Goal: Transaction & Acquisition: Purchase product/service

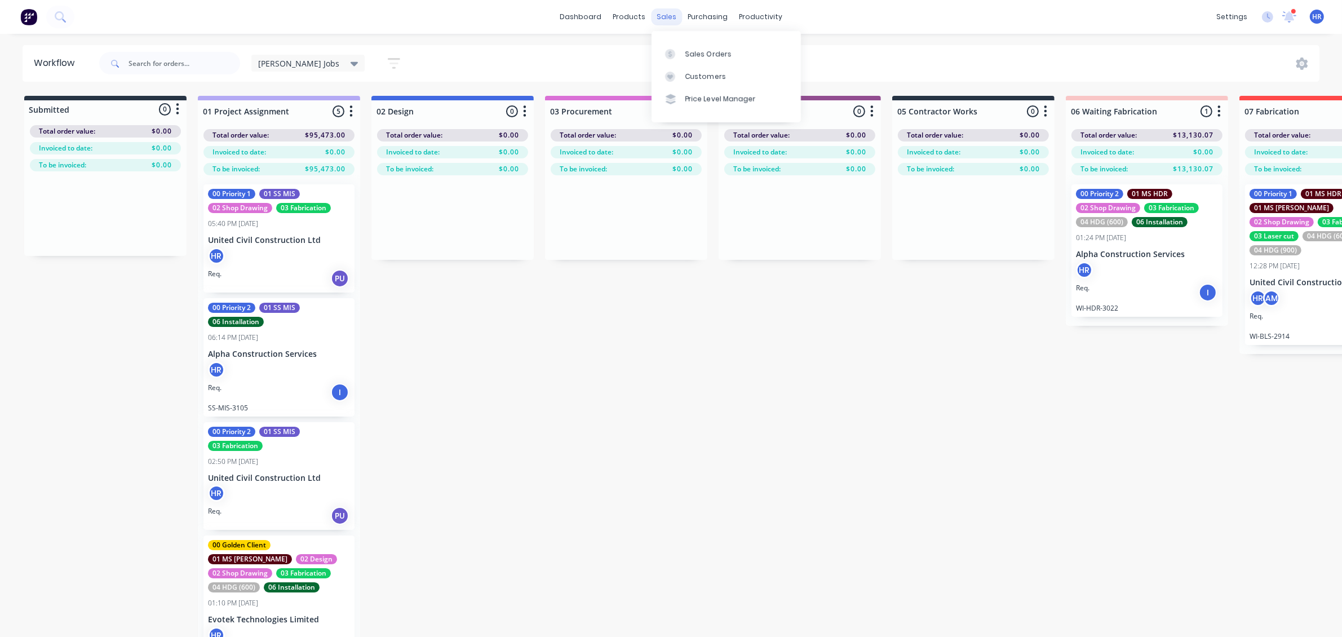
click at [665, 17] on div "sales" at bounding box center [666, 16] width 31 height 17
click at [675, 47] on link "Sales Orders" at bounding box center [726, 53] width 149 height 23
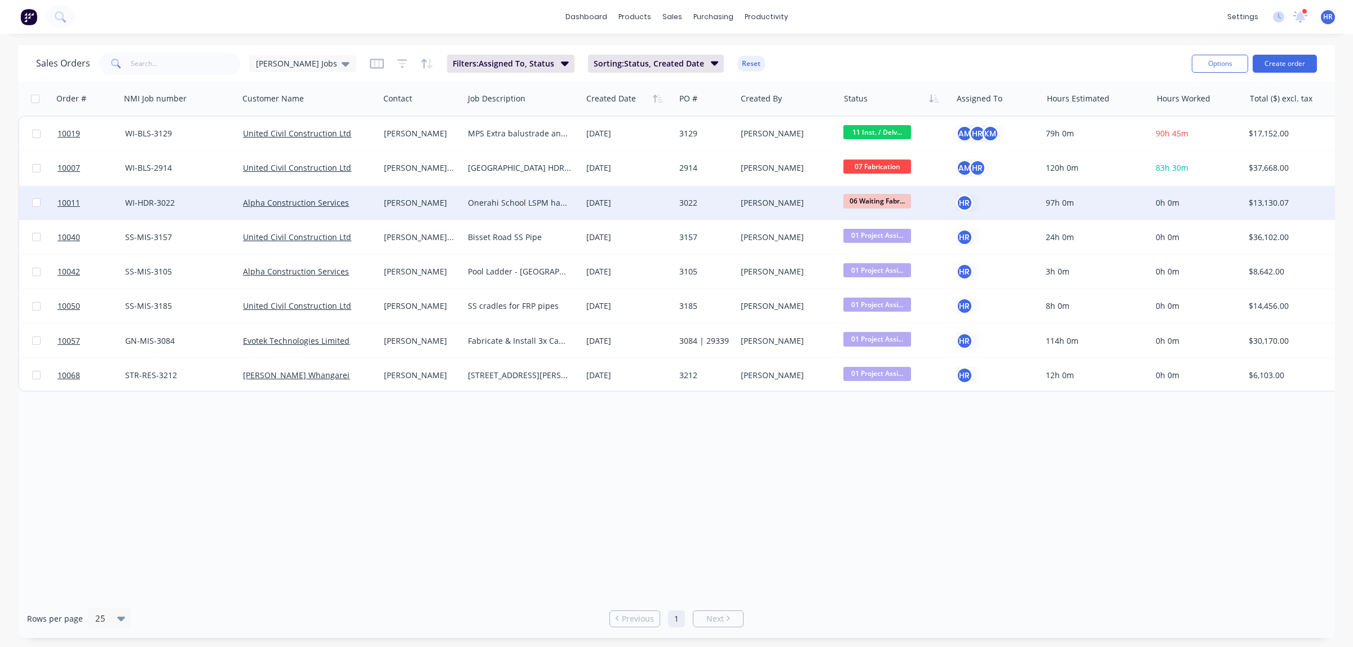
click at [423, 203] on div "[PERSON_NAME]" at bounding box center [420, 202] width 72 height 11
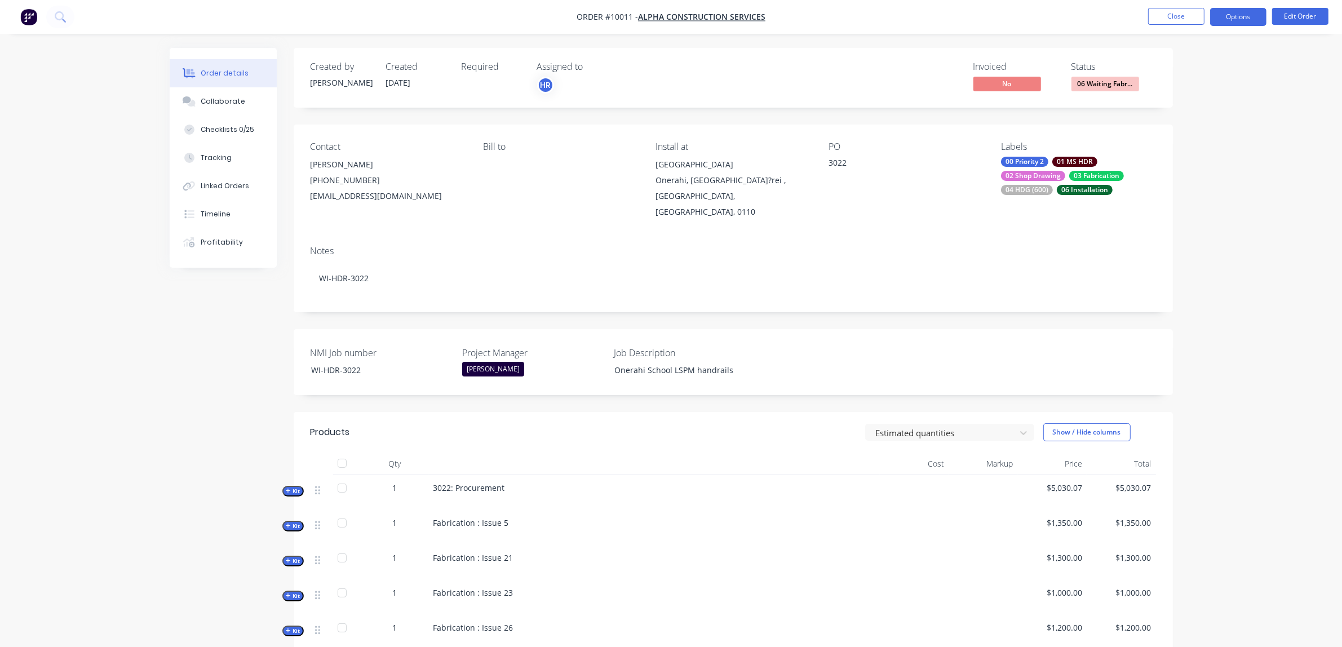
click at [1230, 21] on button "Options" at bounding box center [1238, 17] width 56 height 18
click at [1182, 206] on div "Purchase Products" at bounding box center [1205, 204] width 104 height 16
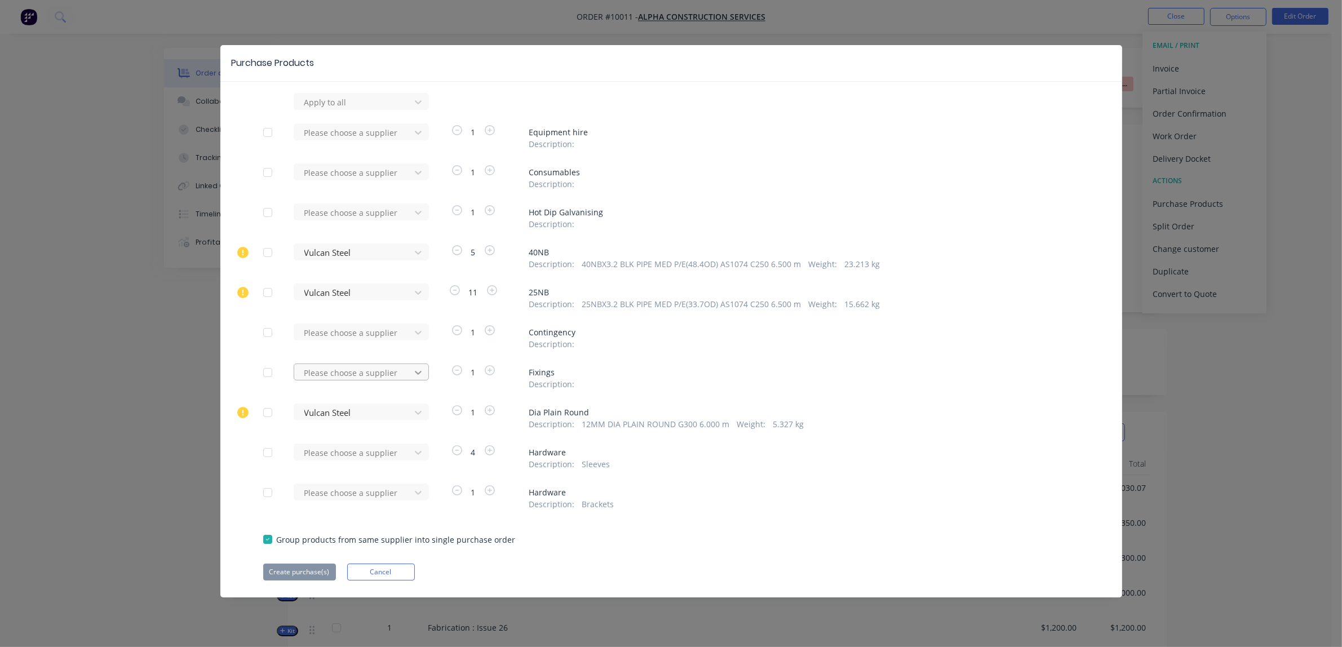
click at [417, 375] on icon at bounding box center [418, 372] width 11 height 11
type input "handrail"
click at [349, 414] on div "Handrail Fittings Ltd" at bounding box center [361, 414] width 135 height 21
click at [303, 571] on button "Create purchase(s)" at bounding box center [299, 572] width 73 height 17
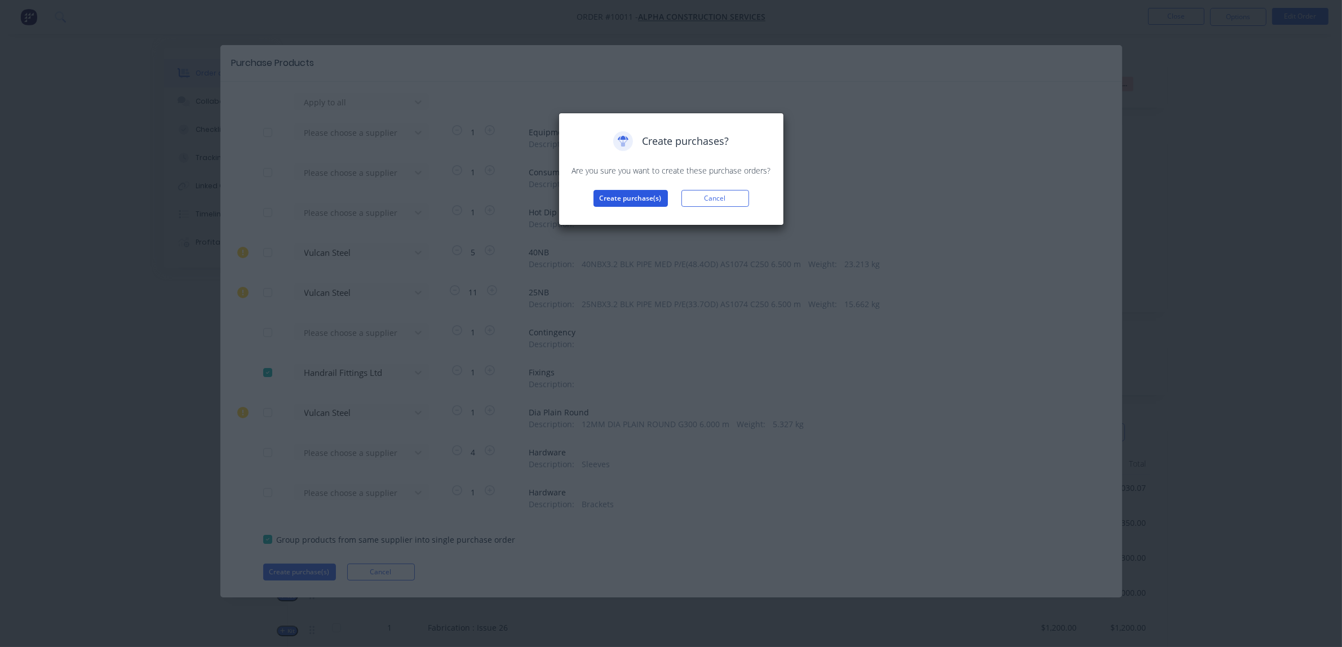
click at [626, 198] on button "Create purchase(s)" at bounding box center [631, 198] width 74 height 17
click at [626, 216] on button "View purchase(s)" at bounding box center [631, 216] width 68 height 17
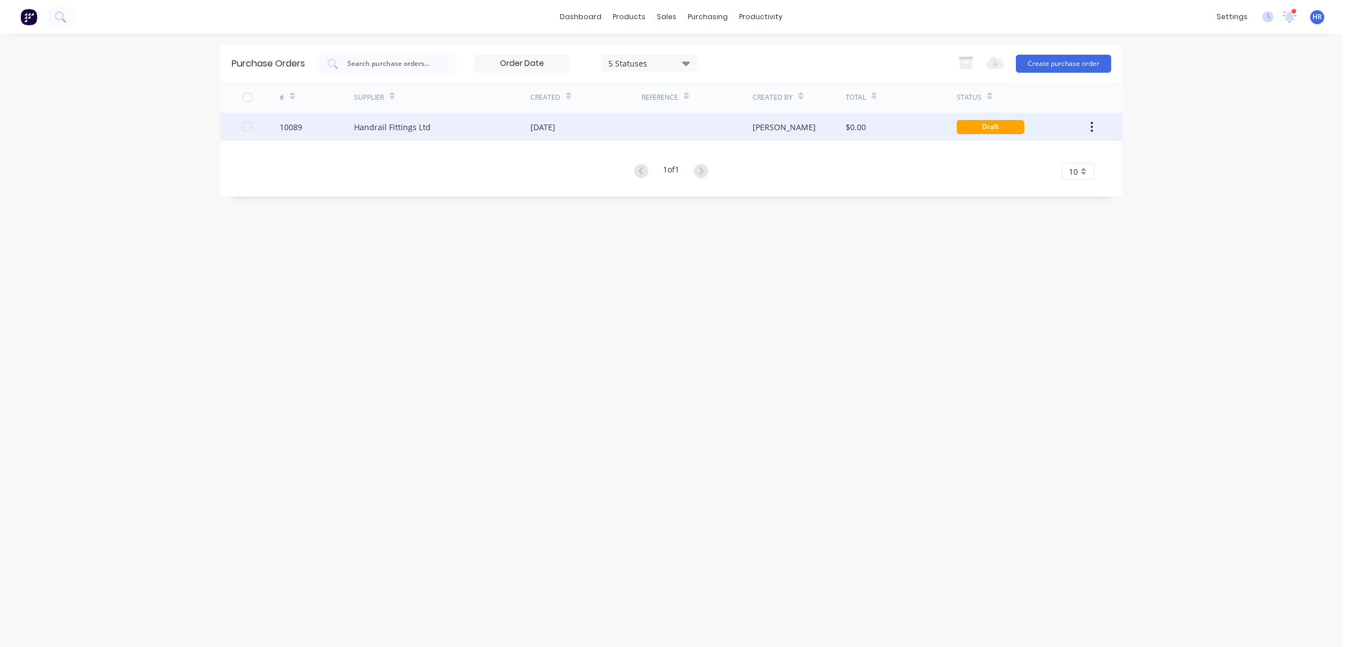
click at [393, 127] on div "Handrail Fittings Ltd" at bounding box center [392, 127] width 77 height 12
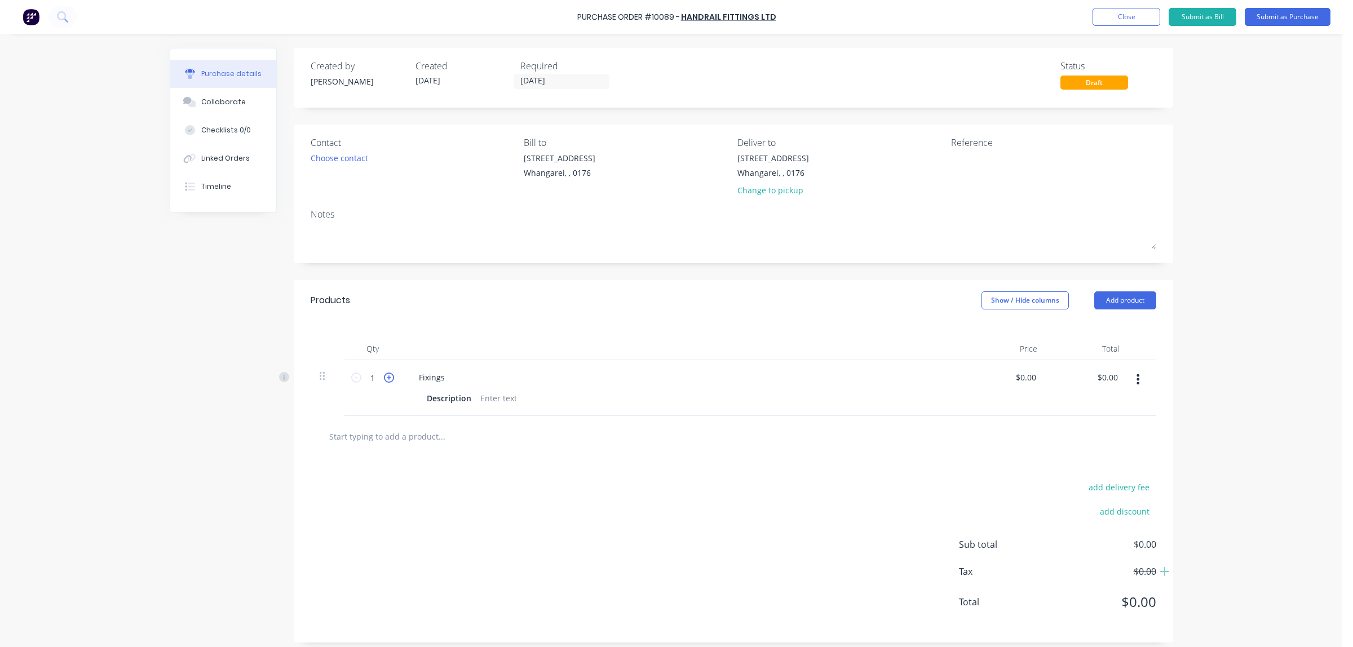
click at [387, 380] on icon at bounding box center [389, 378] width 10 height 10
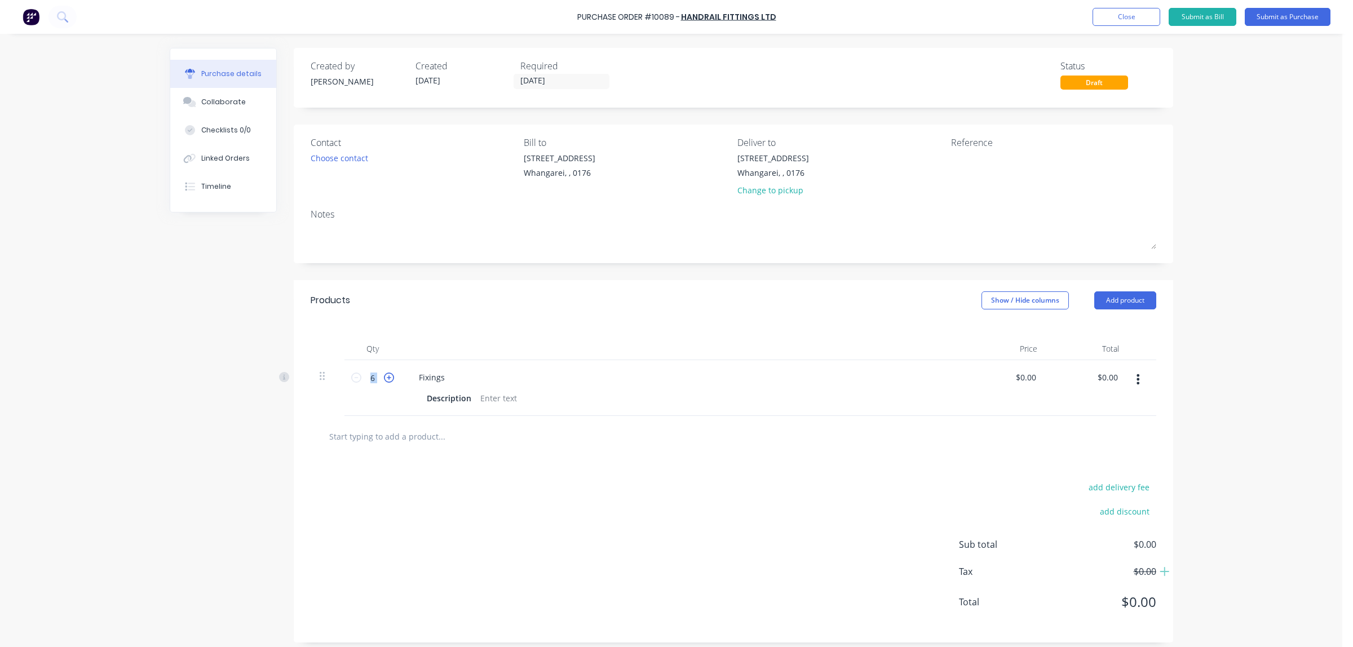
click at [387, 380] on icon at bounding box center [389, 378] width 10 height 10
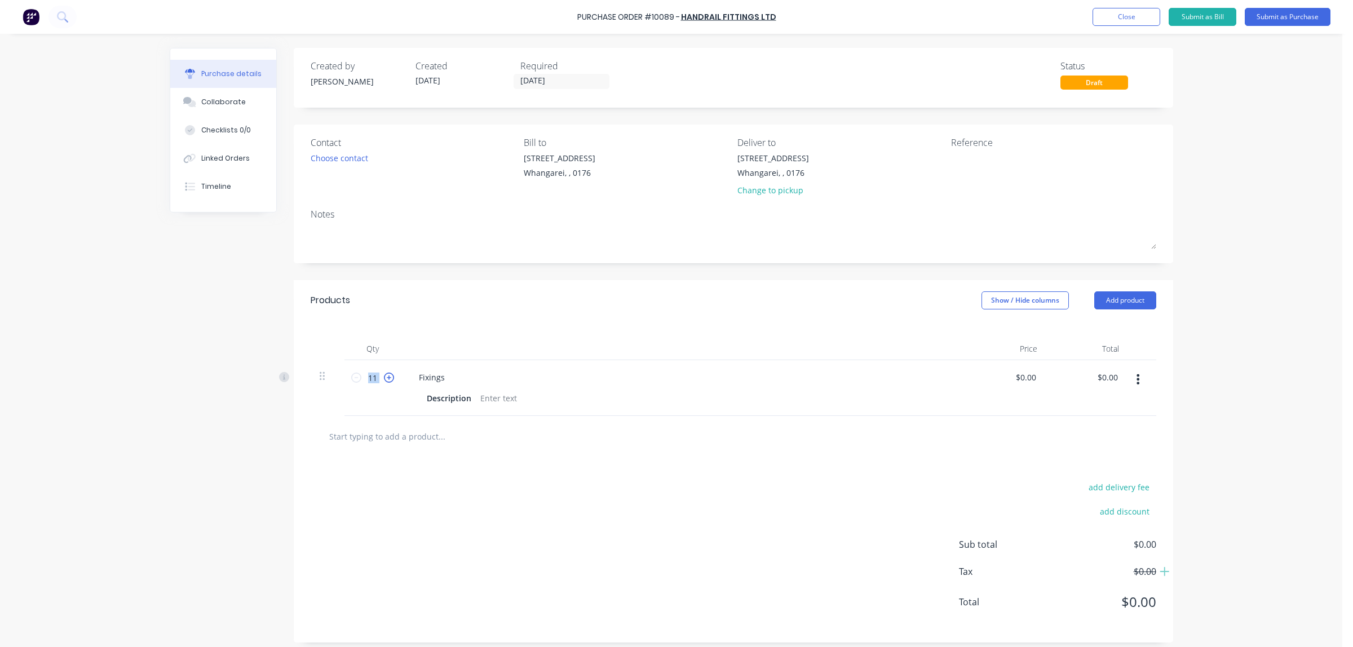
click at [387, 380] on icon at bounding box center [389, 378] width 10 height 10
type input "15"
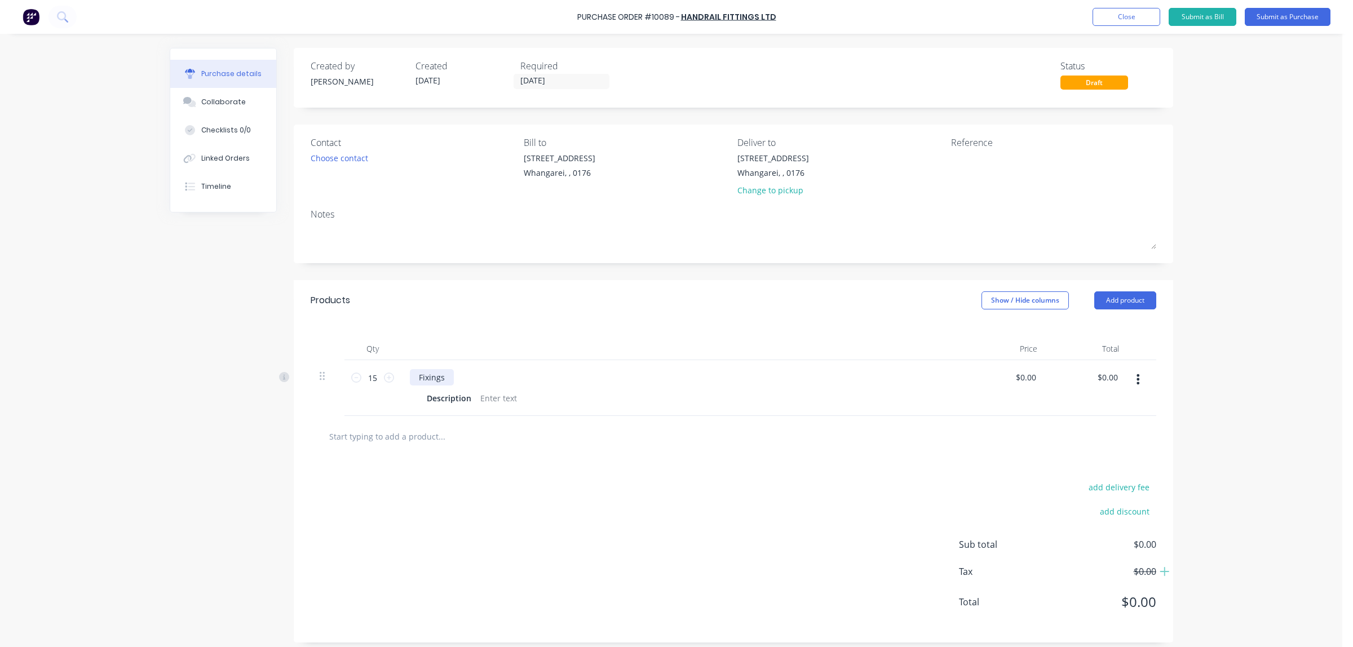
click at [444, 378] on div "Fixings" at bounding box center [432, 377] width 44 height 16
drag, startPoint x: 444, startPoint y: 378, endPoint x: 406, endPoint y: 370, distance: 39.1
click at [410, 370] on div "Fixings" at bounding box center [432, 377] width 44 height 16
click at [517, 397] on div "Description" at bounding box center [680, 398] width 516 height 16
click at [1125, 492] on button "add delivery fee" at bounding box center [1119, 487] width 74 height 15
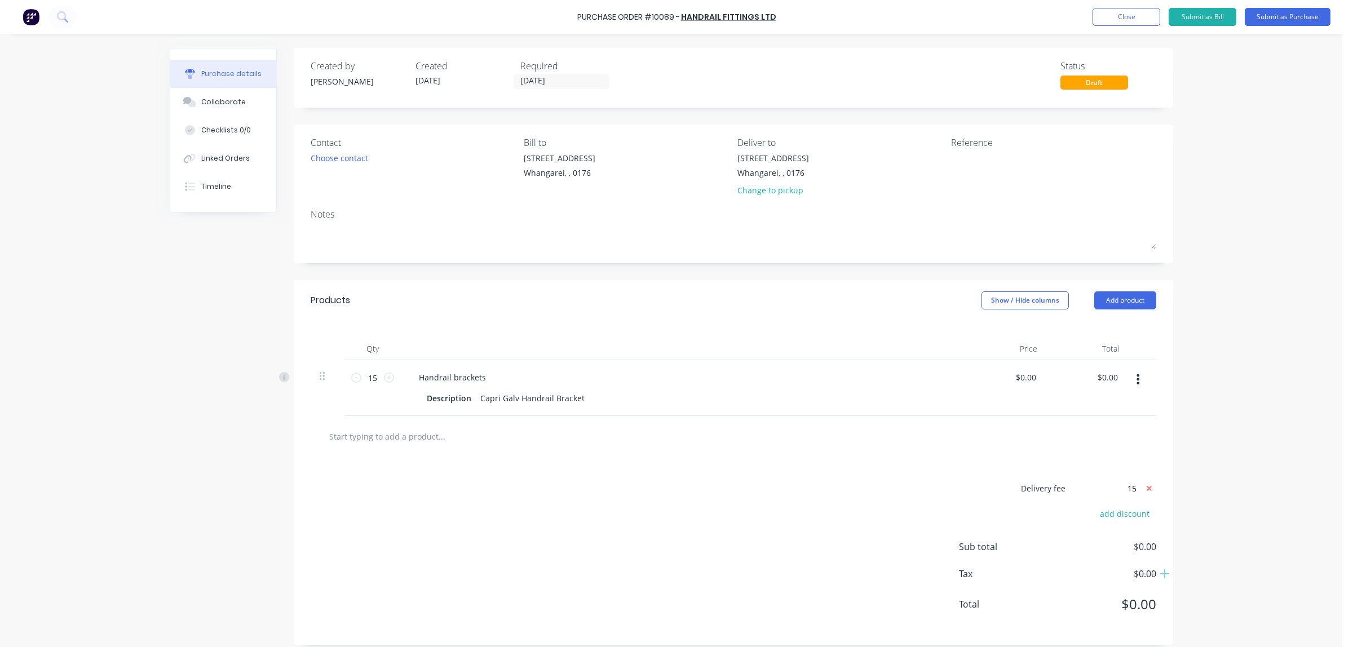
type input "$15.00"
click at [883, 486] on div "Delivery fee $15.00 add discount Sub total $0.00 Tax $0.00 Total $0.00" at bounding box center [733, 551] width 879 height 188
click at [875, 434] on div at bounding box center [734, 436] width 828 height 23
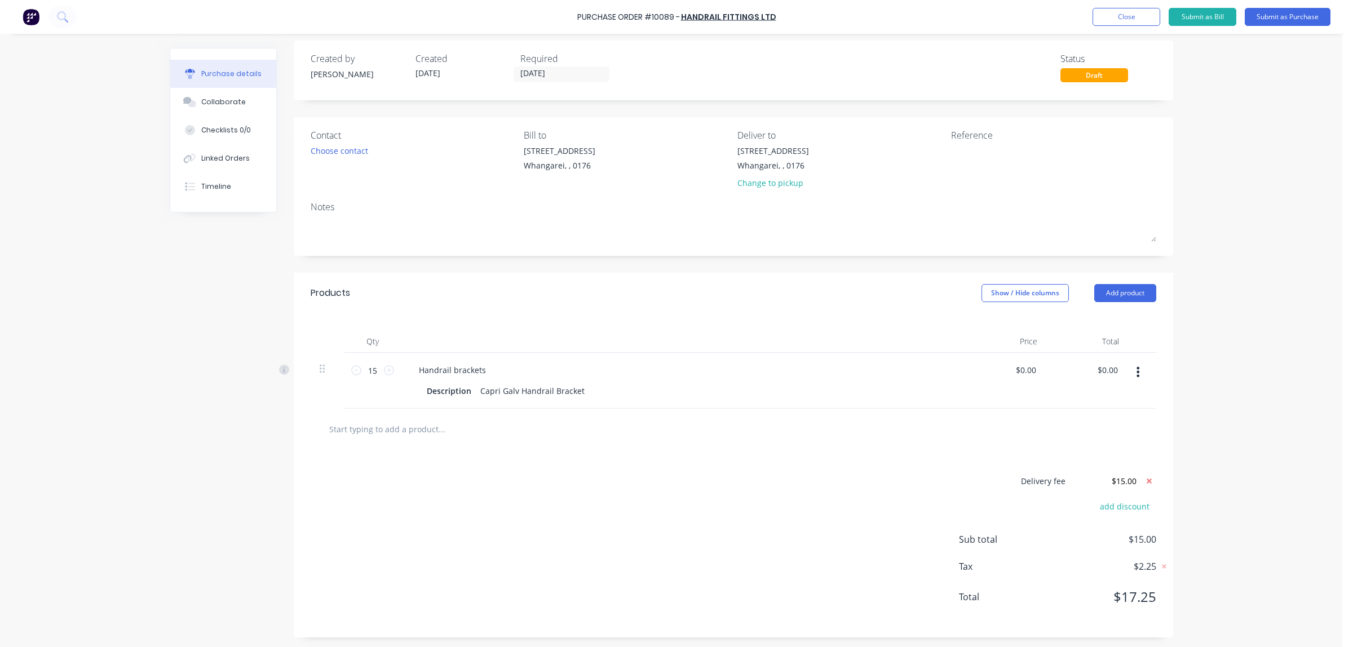
scroll to position [10, 0]
click at [551, 482] on div "Delivery fee $15.00 add discount Sub total $15.00 Tax $2.25 Total $17.25" at bounding box center [733, 542] width 879 height 188
click at [962, 156] on textarea at bounding box center [1021, 155] width 141 height 25
type textarea "x"
type textarea "3"
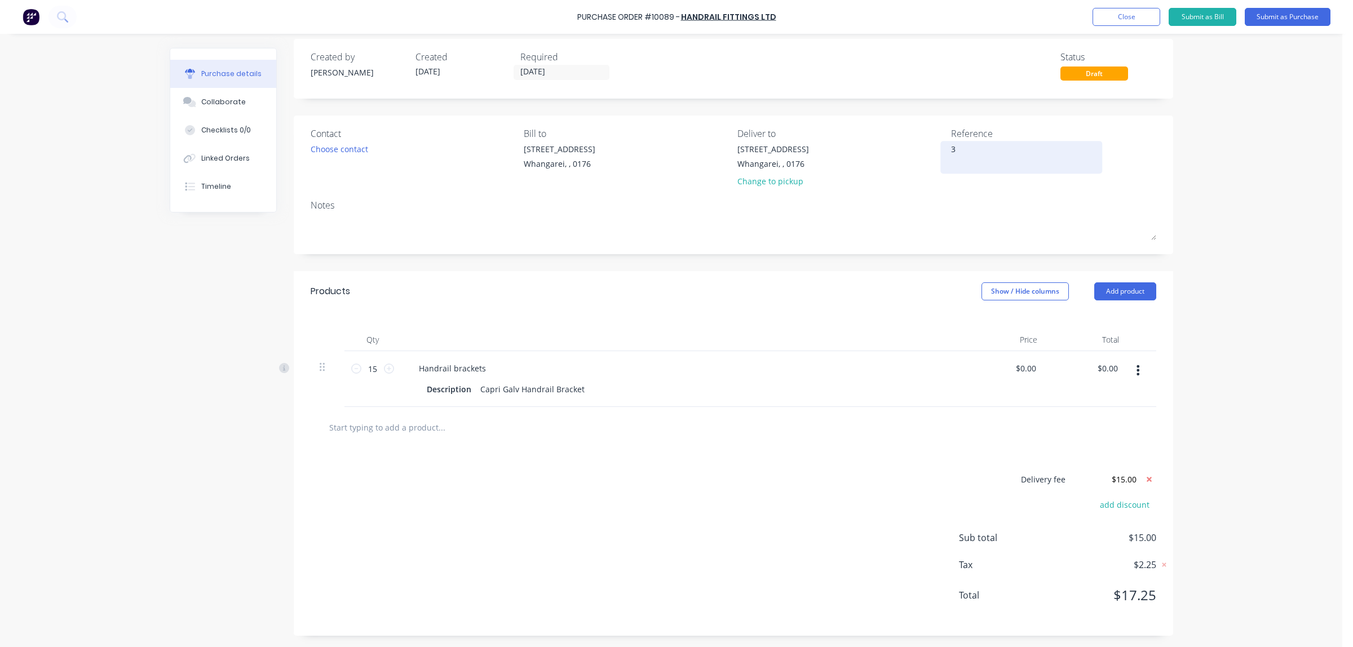
type textarea "x"
type textarea "30"
type textarea "x"
type textarea "302"
type textarea "x"
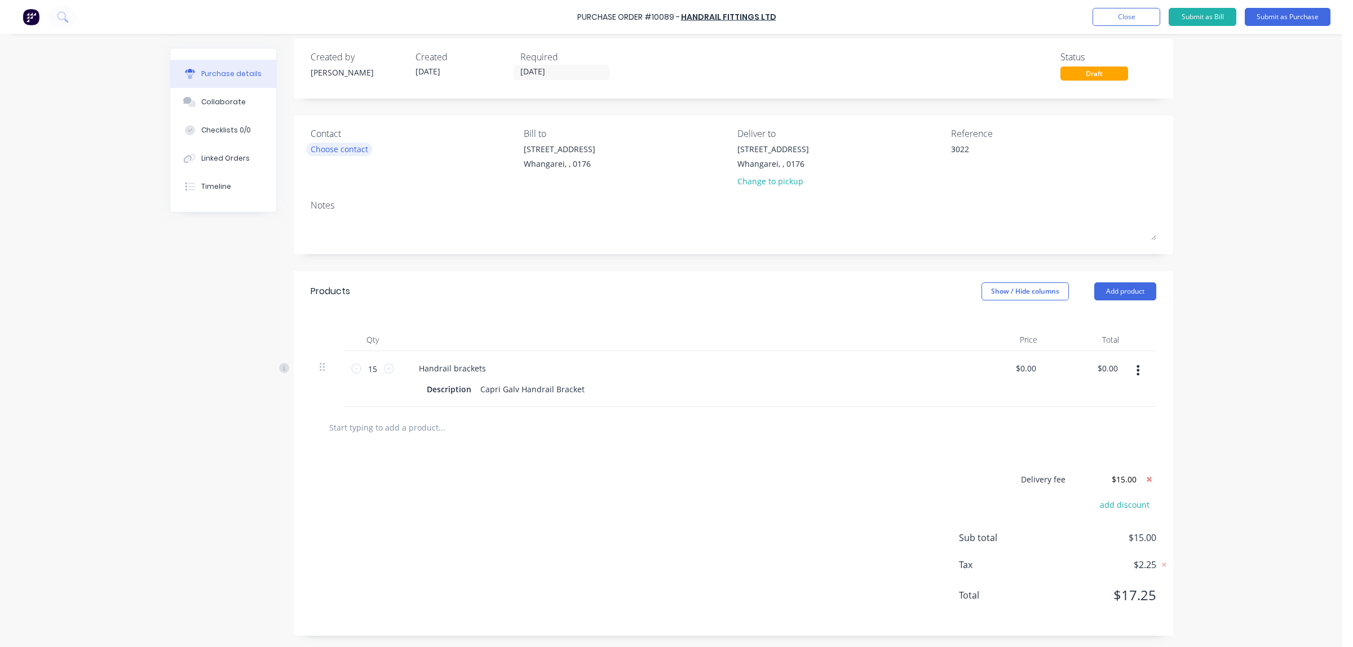
type textarea "3022"
type textarea "x"
type textarea "3022"
click at [336, 149] on div "Choose contact" at bounding box center [339, 149] width 57 height 12
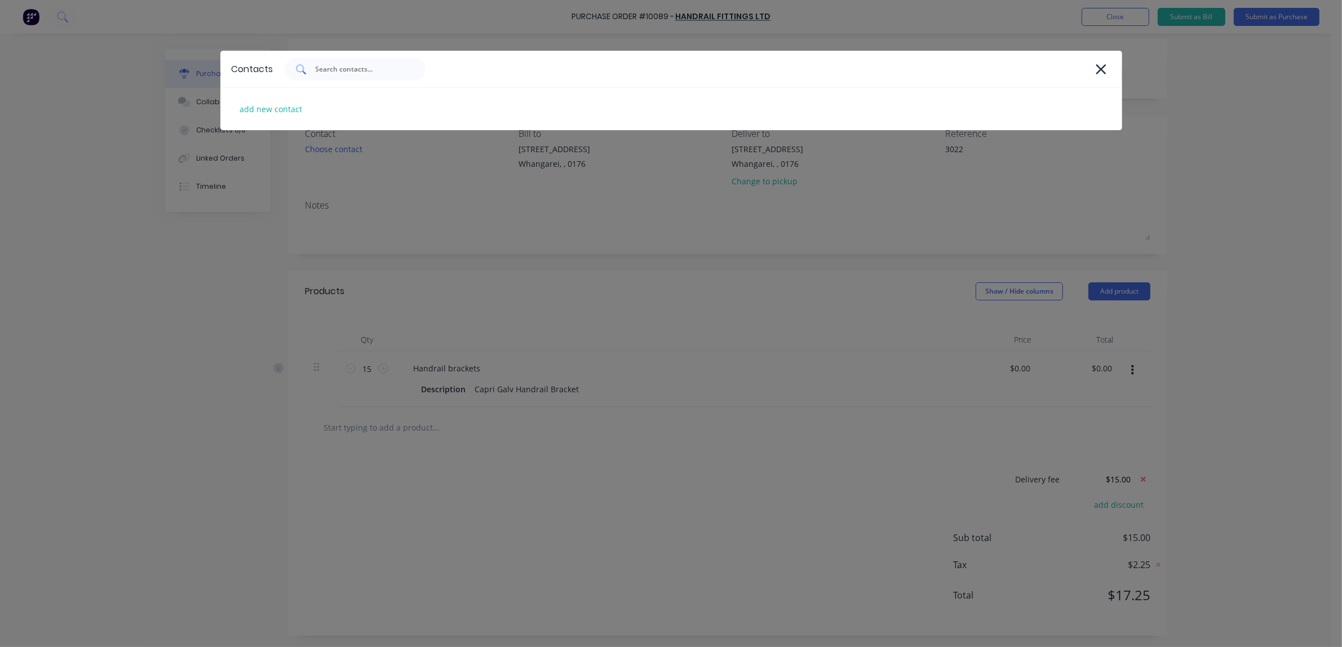
click at [324, 72] on input "text" at bounding box center [362, 69] width 94 height 11
type textarea "x"
click at [503, 122] on div "add new contact" at bounding box center [671, 109] width 902 height 42
select select "AU"
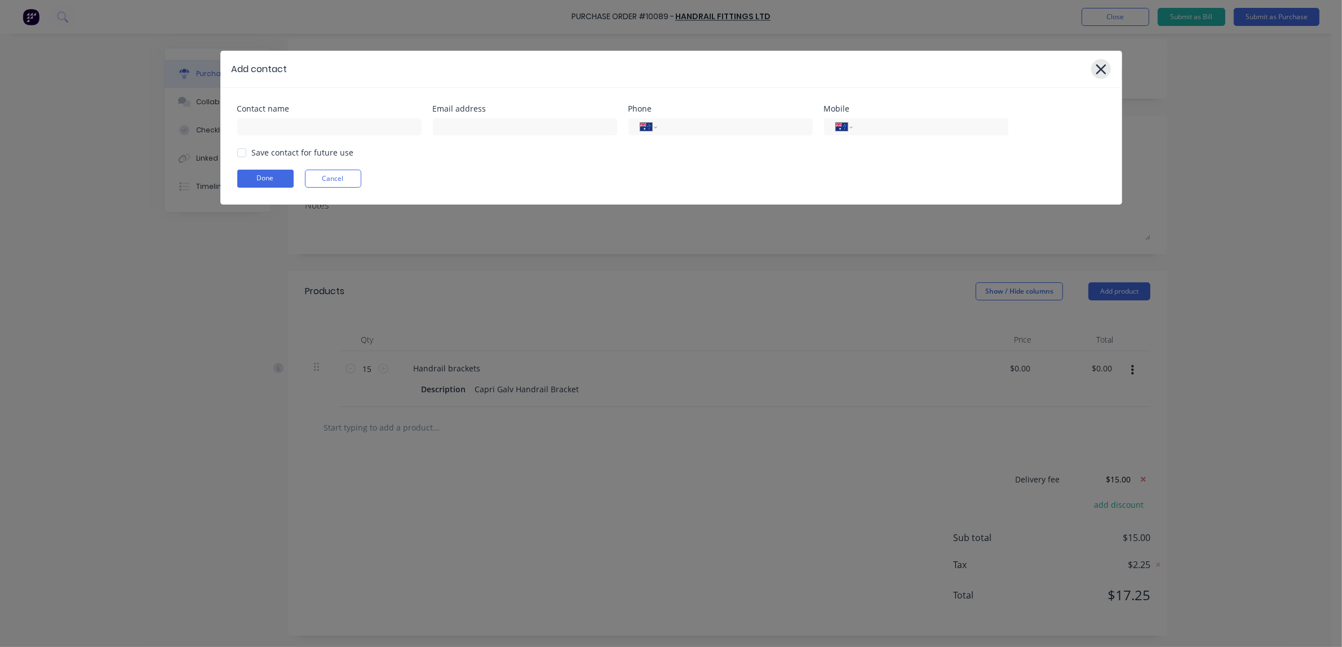
click at [1099, 65] on icon at bounding box center [1101, 69] width 12 height 16
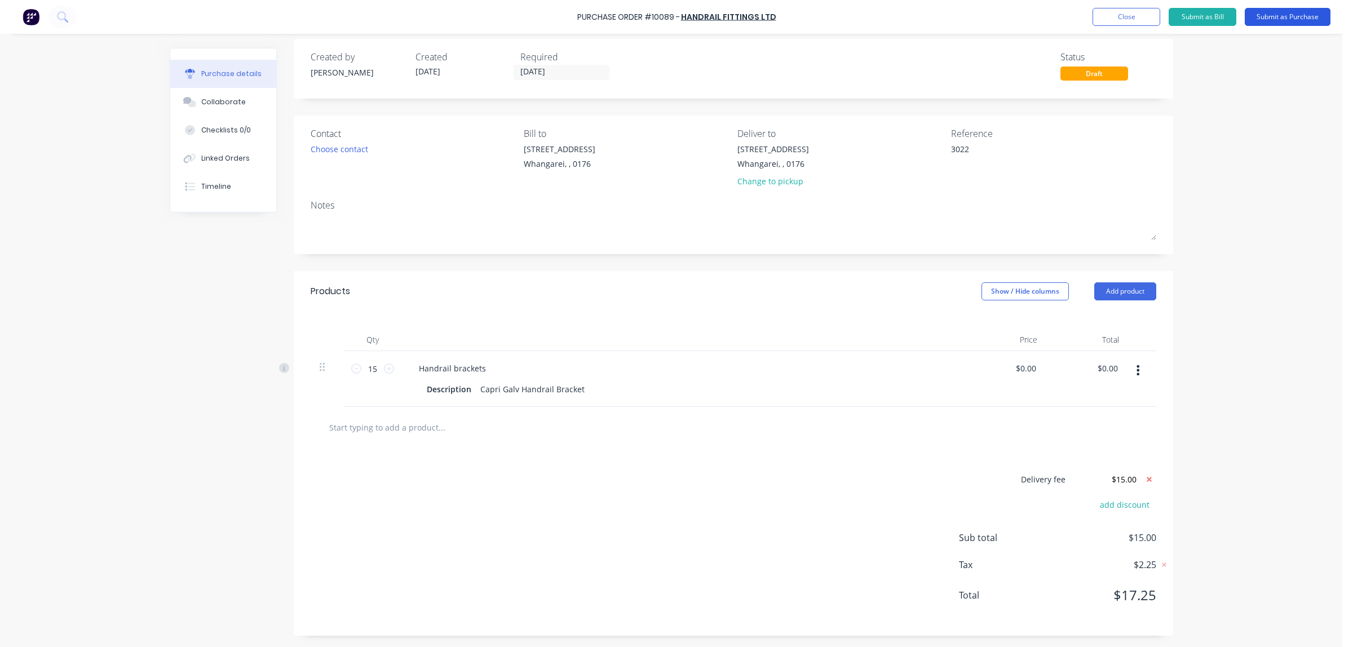
click at [1270, 15] on button "Submit as Purchase" at bounding box center [1288, 17] width 86 height 18
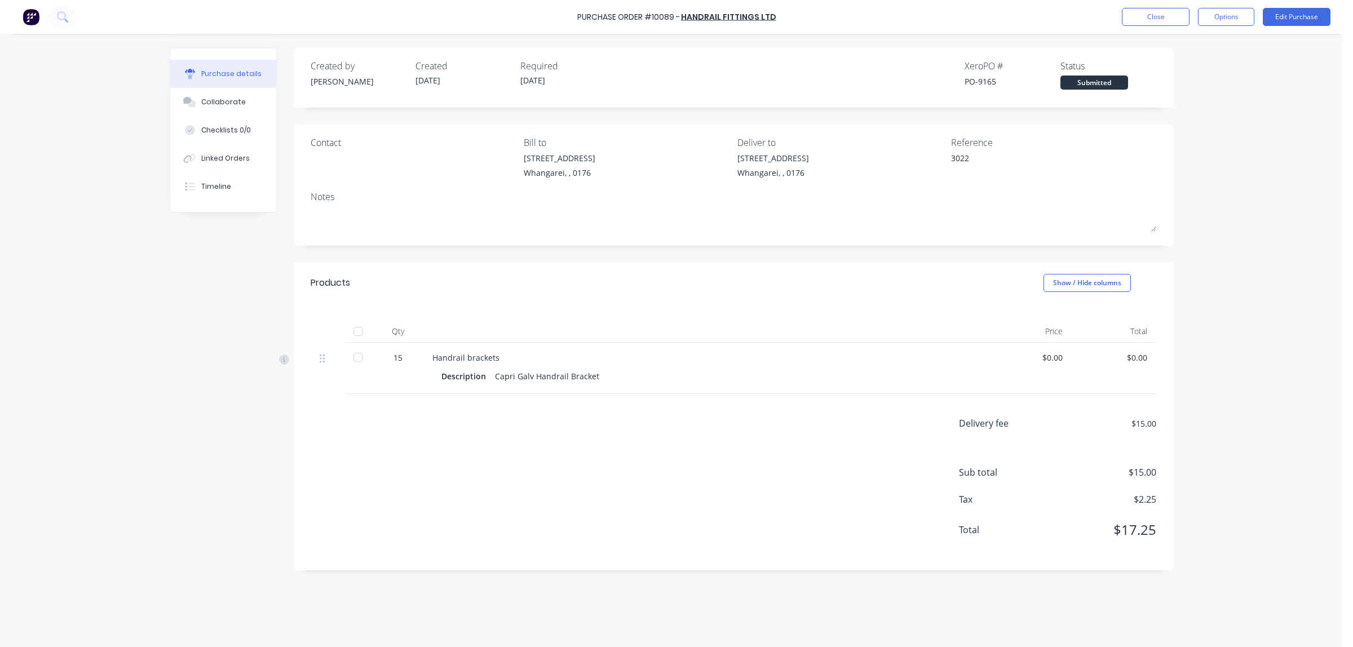
scroll to position [0, 0]
click at [1232, 23] on button "Options" at bounding box center [1226, 17] width 56 height 18
click at [1202, 46] on div "Print / Email" at bounding box center [1200, 46] width 87 height 16
click at [1198, 94] on div "Without pricing" at bounding box center [1200, 91] width 87 height 16
type textarea "x"
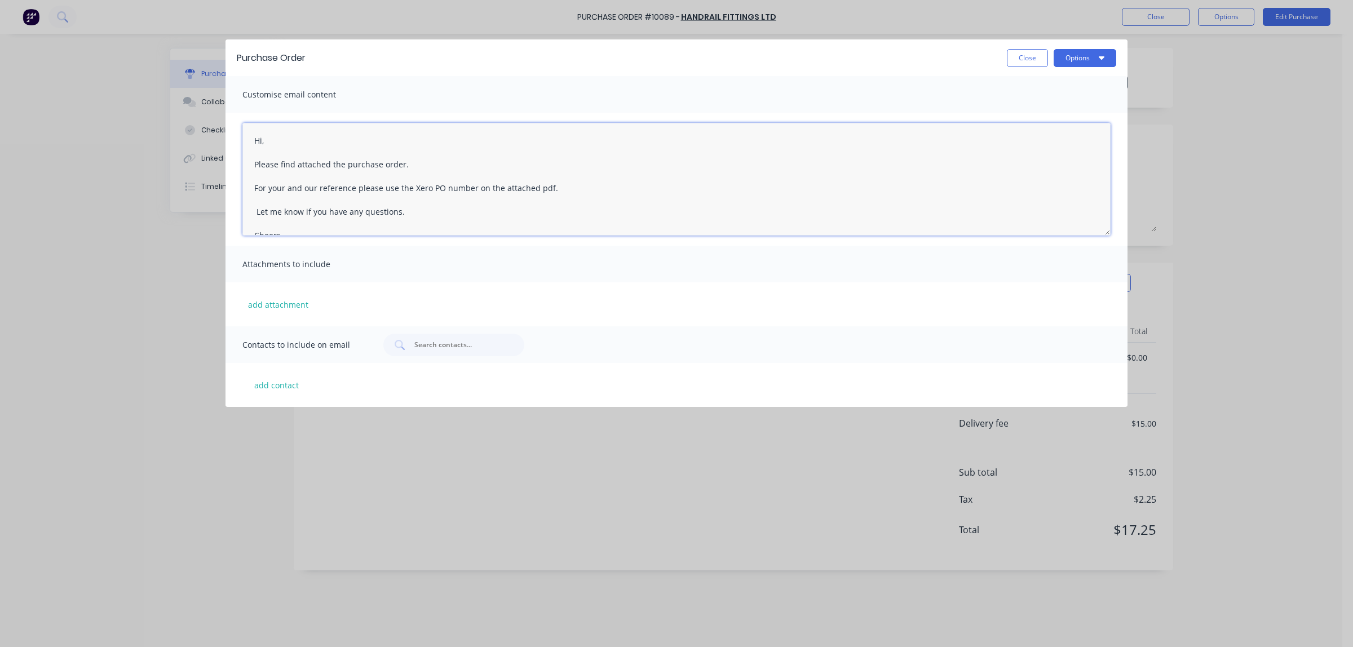
click at [256, 212] on textarea "Hi, Please find attached the purchase order. For your and our reference please …" at bounding box center [676, 179] width 868 height 113
drag, startPoint x: 280, startPoint y: 206, endPoint x: 248, endPoint y: 201, distance: 32.5
click at [248, 201] on textarea "Hi, Please find attached the purchase order. For your and our reference please …" at bounding box center [676, 179] width 868 height 113
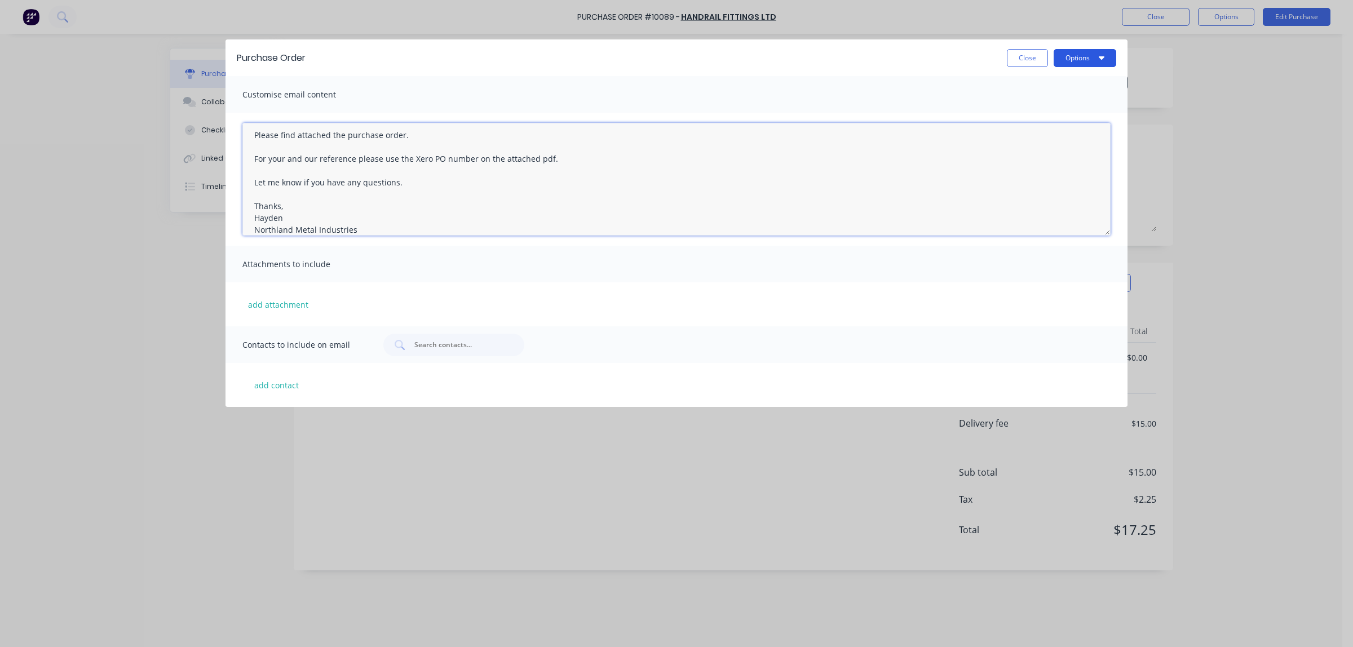
type textarea "Hi, Please find attached the purchase order. For your and our reference please …"
click at [1083, 60] on button "Options" at bounding box center [1085, 58] width 63 height 18
click at [298, 386] on button "add contact" at bounding box center [276, 385] width 68 height 17
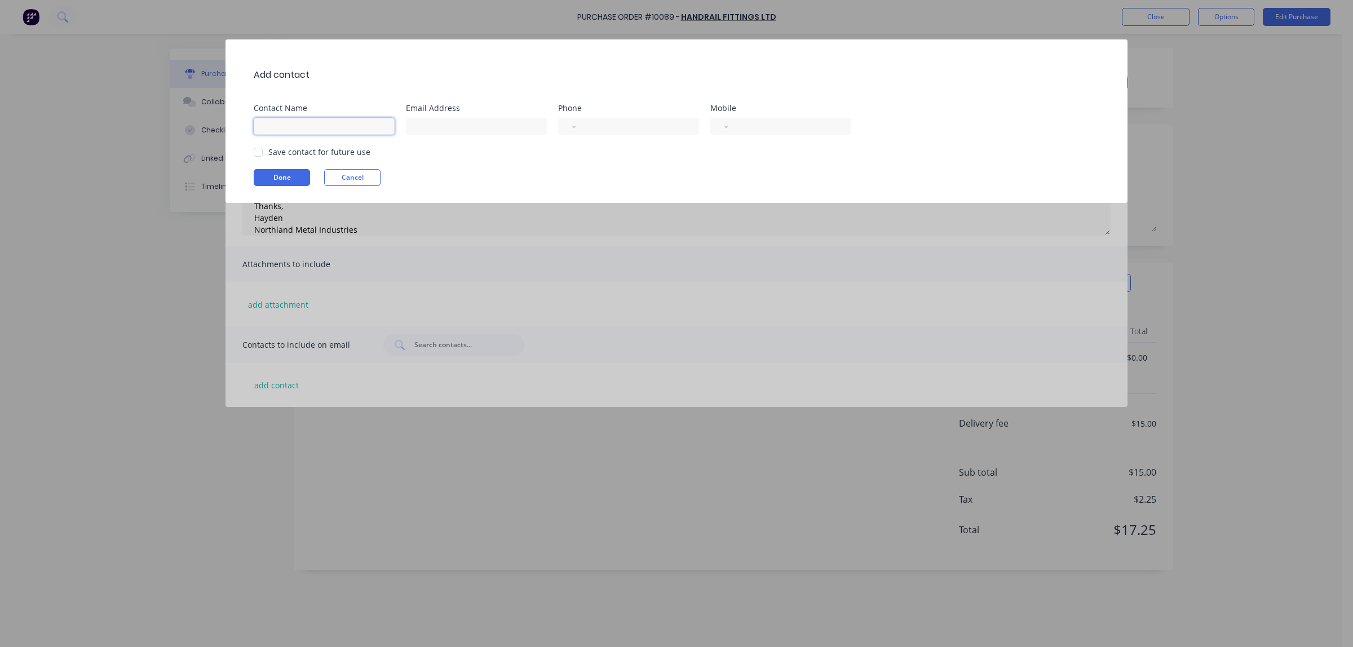
click at [330, 127] on input at bounding box center [324, 126] width 141 height 17
type input "[PERSON_NAME]"
click at [454, 127] on input at bounding box center [476, 126] width 141 height 17
click at [260, 152] on div at bounding box center [258, 152] width 23 height 23
type input "[EMAIL_ADDRESS][DOMAIN_NAME]"
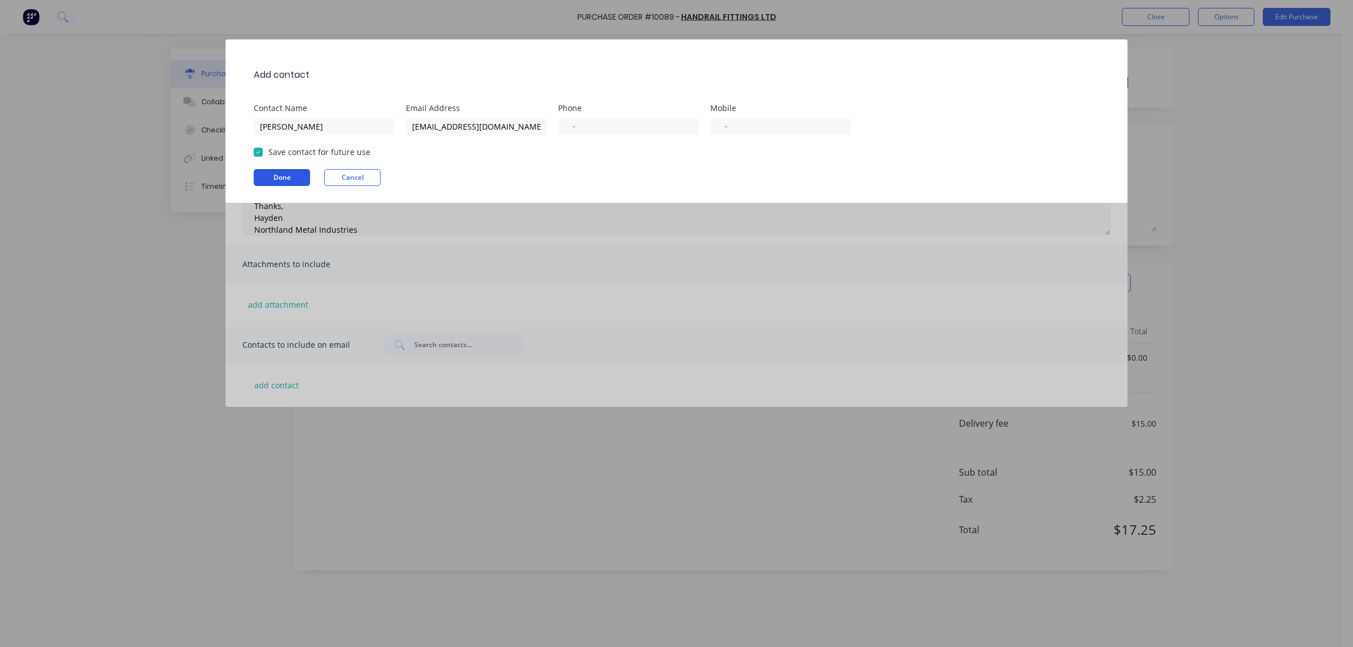
click at [274, 176] on button "Done" at bounding box center [282, 177] width 56 height 17
type textarea "x"
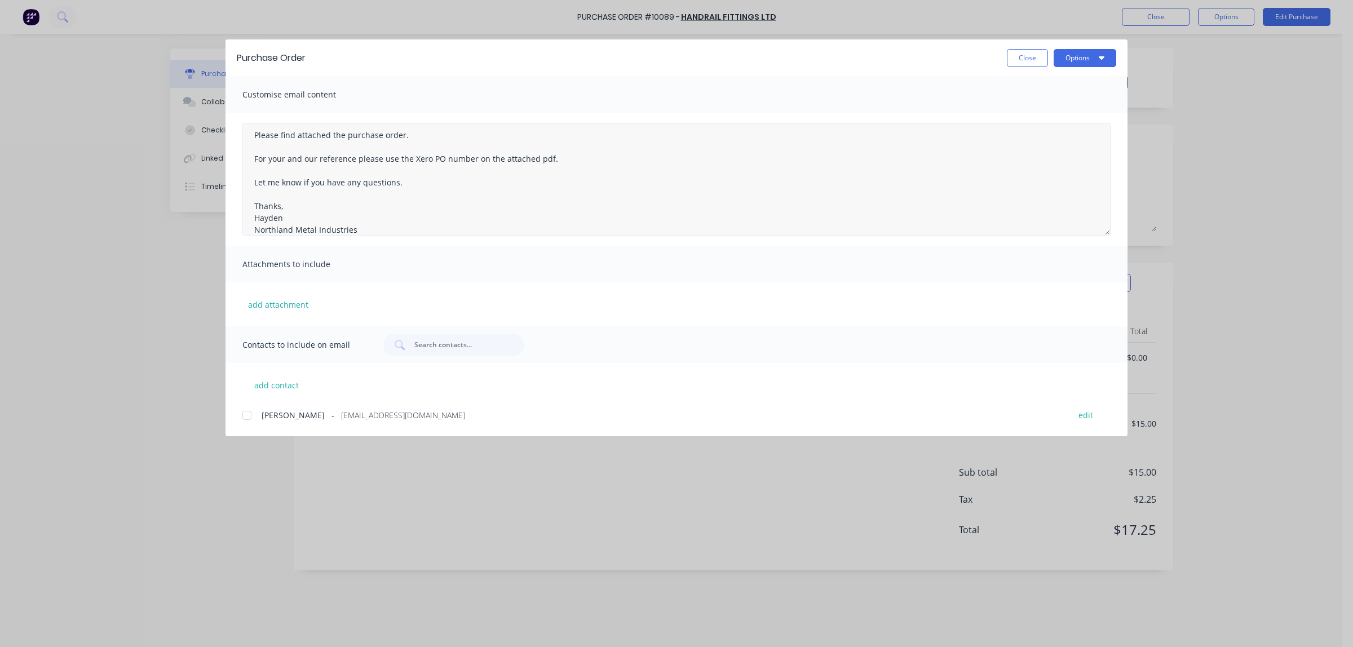
scroll to position [0, 0]
click at [264, 139] on textarea "Hi, Please find attached the purchase order. For your and our reference please …" at bounding box center [676, 179] width 868 height 113
type textarea "Hi [PERSON_NAME], Please find attached the purchase order. For your and our ref…"
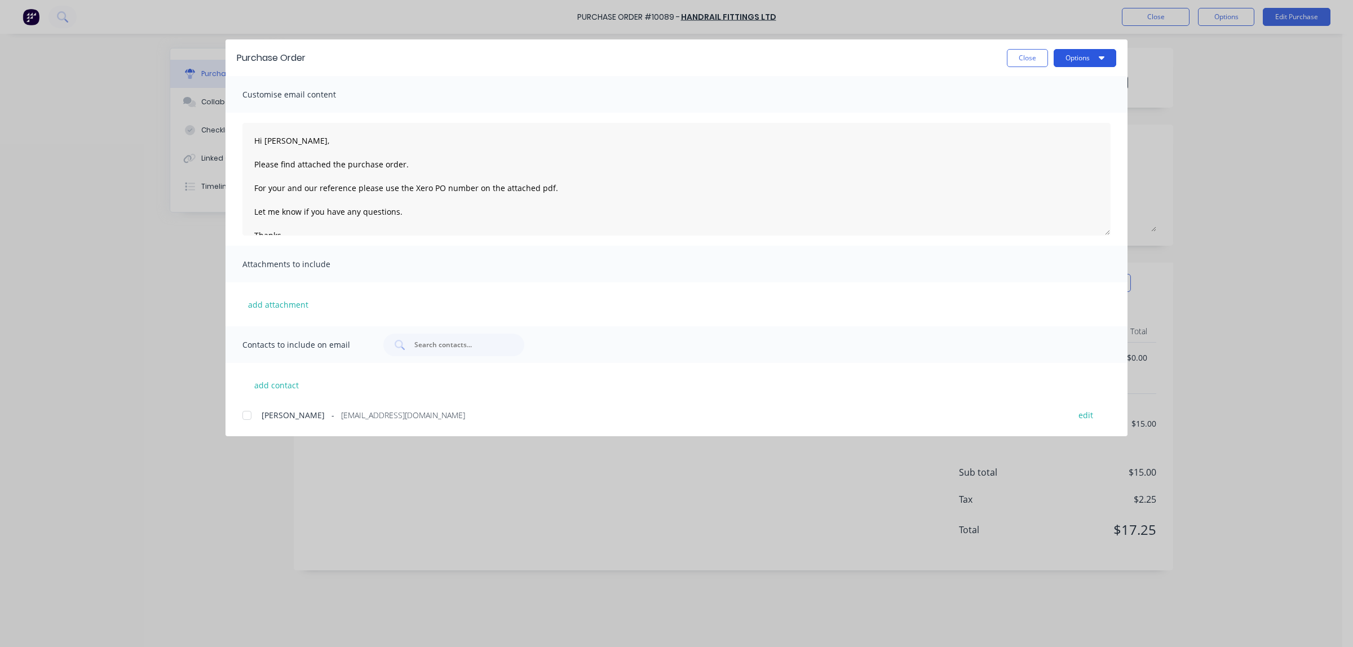
click at [1092, 62] on button "Options" at bounding box center [1085, 58] width 63 height 18
click at [679, 312] on div "add attachment" at bounding box center [676, 304] width 902 height 44
click at [254, 416] on div at bounding box center [247, 415] width 23 height 23
click at [1095, 57] on button "Options" at bounding box center [1085, 58] width 63 height 18
click at [1032, 132] on div "Email" at bounding box center [1062, 131] width 87 height 16
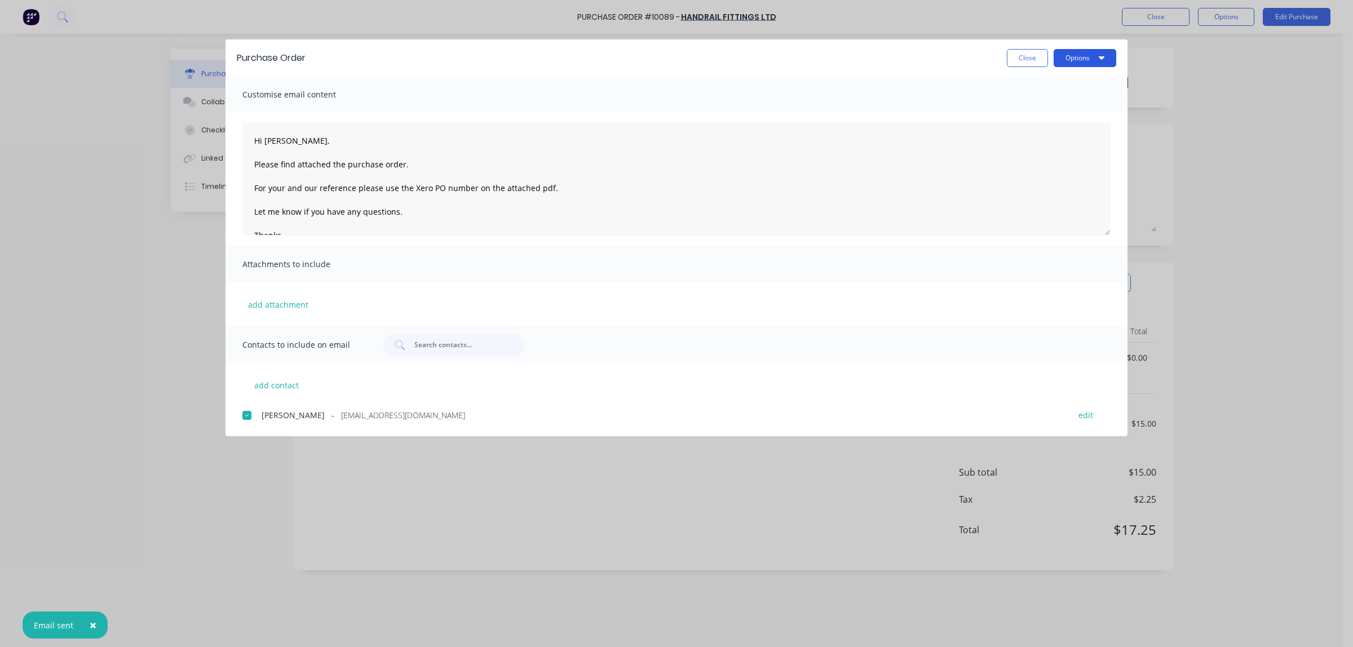
click at [1092, 62] on button "Options" at bounding box center [1085, 58] width 63 height 18
click at [1028, 58] on button "Close" at bounding box center [1027, 58] width 41 height 18
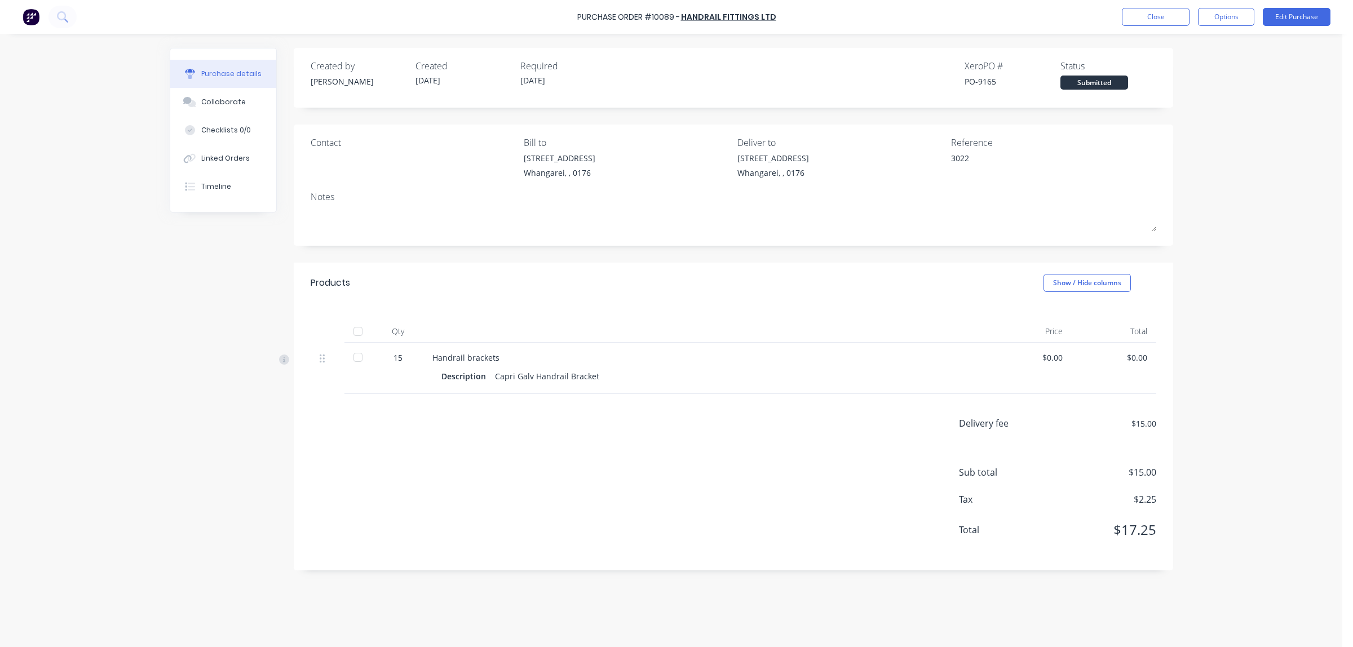
type textarea "x"
click at [1158, 15] on button "Close" at bounding box center [1156, 17] width 68 height 18
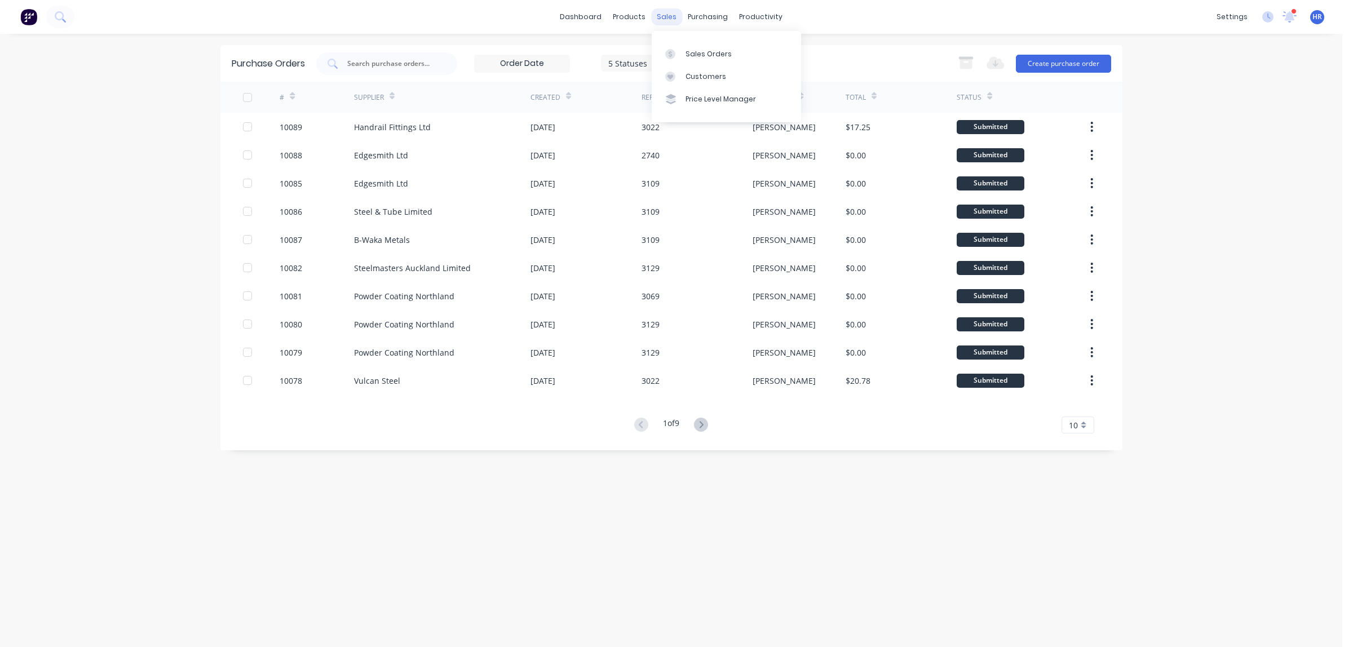
click at [666, 17] on div "sales" at bounding box center [666, 16] width 31 height 17
click at [682, 56] on link "Sales Orders" at bounding box center [726, 53] width 149 height 23
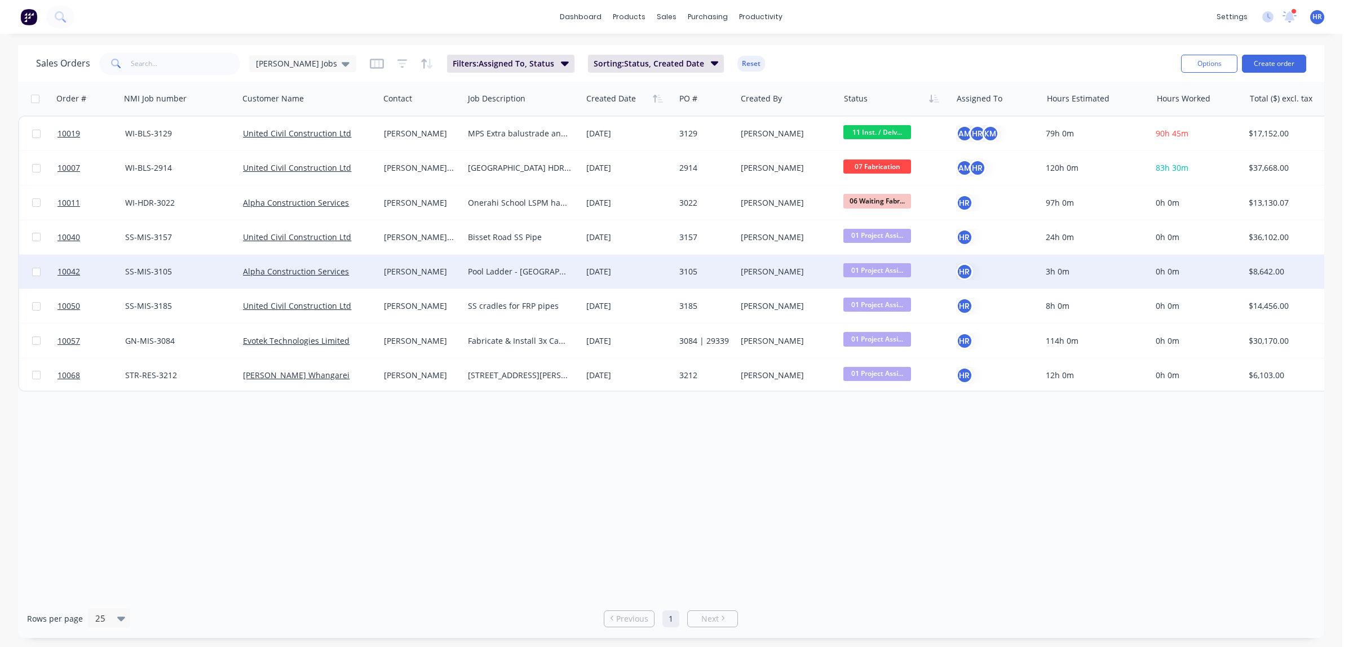
click at [418, 277] on div "[PERSON_NAME]" at bounding box center [421, 272] width 85 height 34
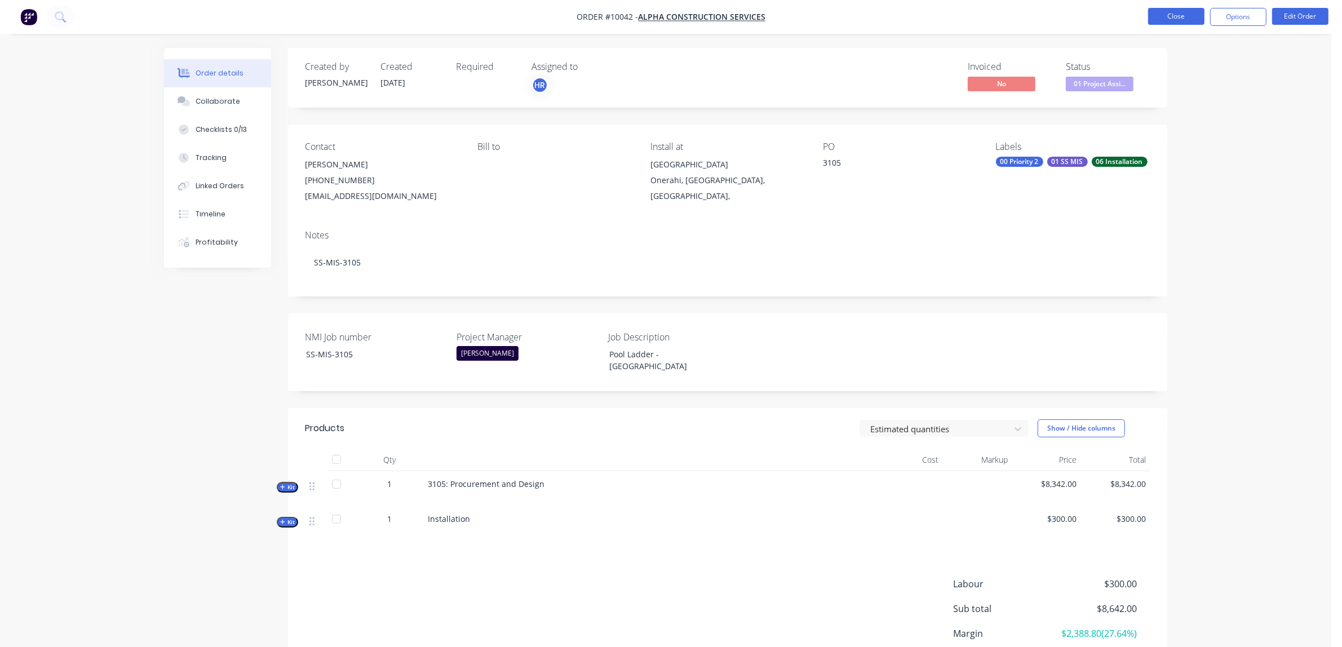
click at [1164, 24] on button "Close" at bounding box center [1176, 16] width 56 height 17
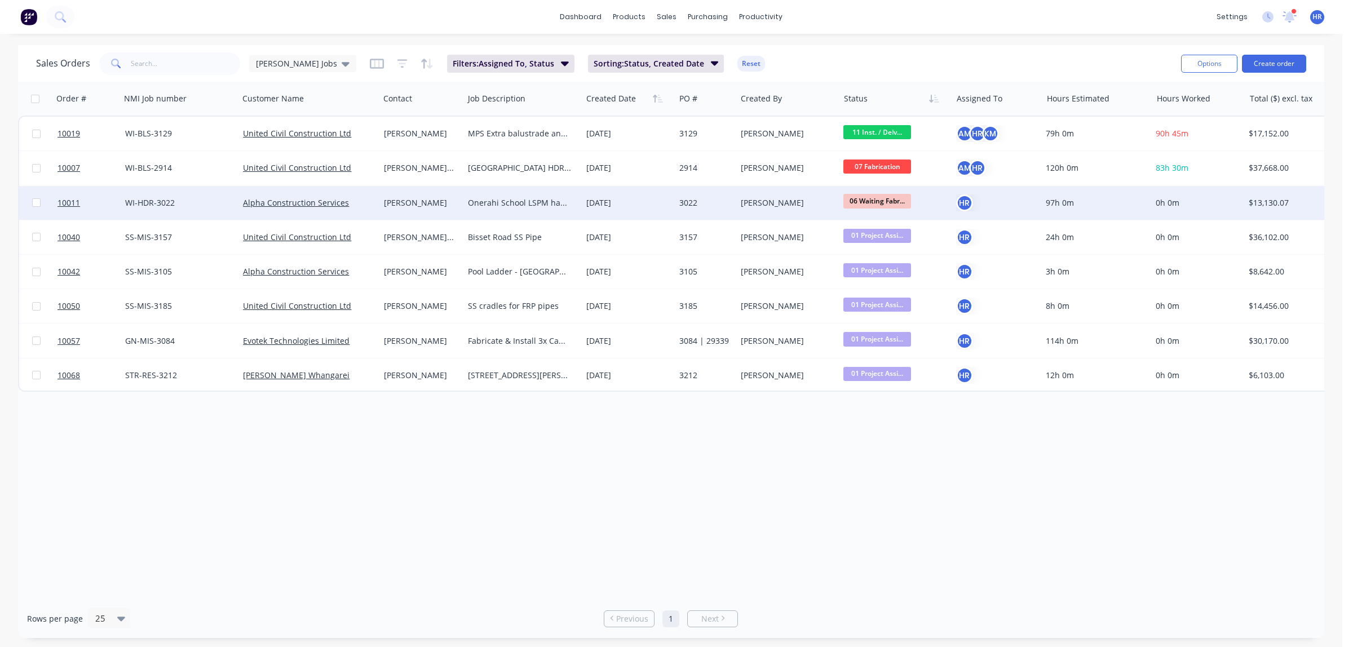
click at [430, 205] on div "[PERSON_NAME]" at bounding box center [420, 202] width 72 height 11
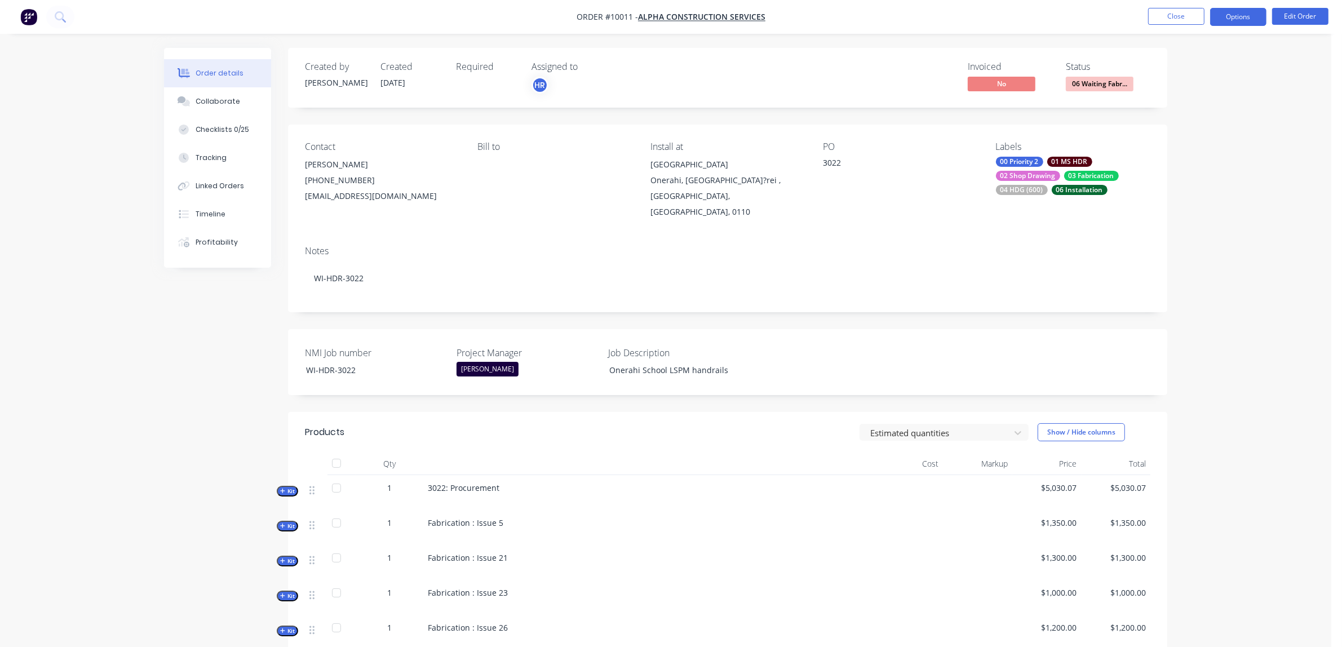
click at [1238, 12] on button "Options" at bounding box center [1238, 17] width 56 height 18
click at [1179, 203] on div "Purchase Products" at bounding box center [1205, 204] width 104 height 16
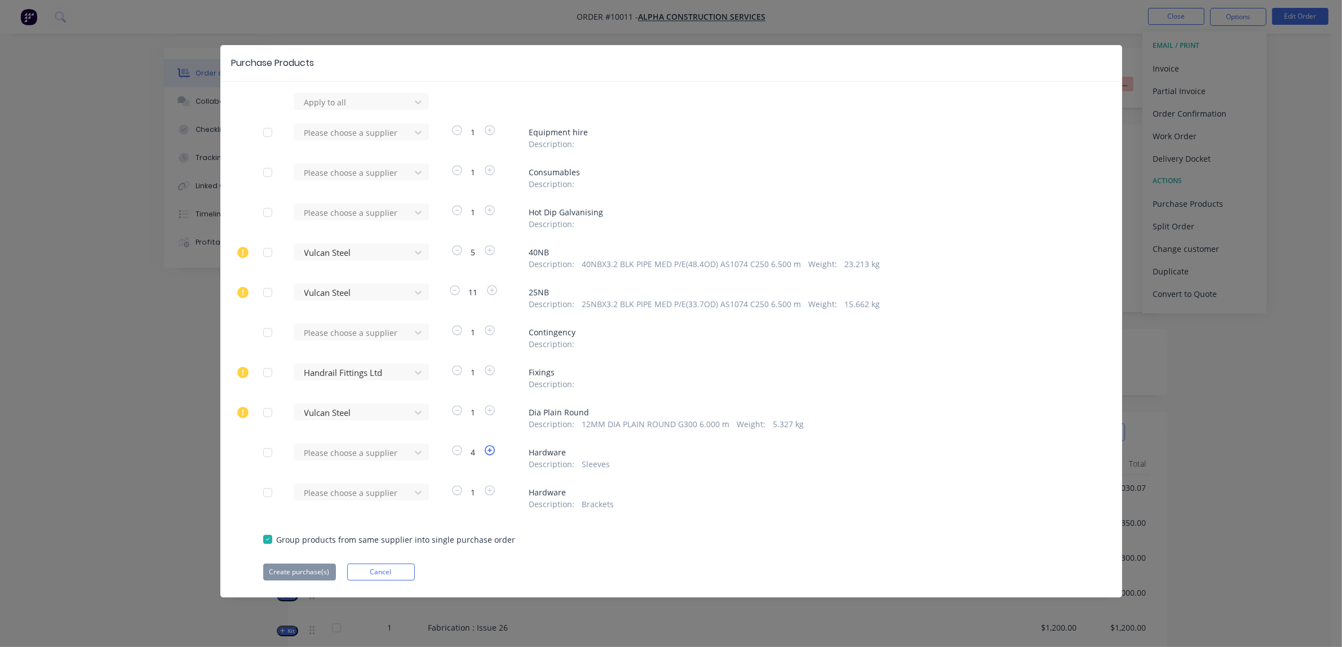
click at [492, 453] on icon "button" at bounding box center [490, 450] width 10 height 10
click at [400, 454] on div at bounding box center [353, 453] width 101 height 14
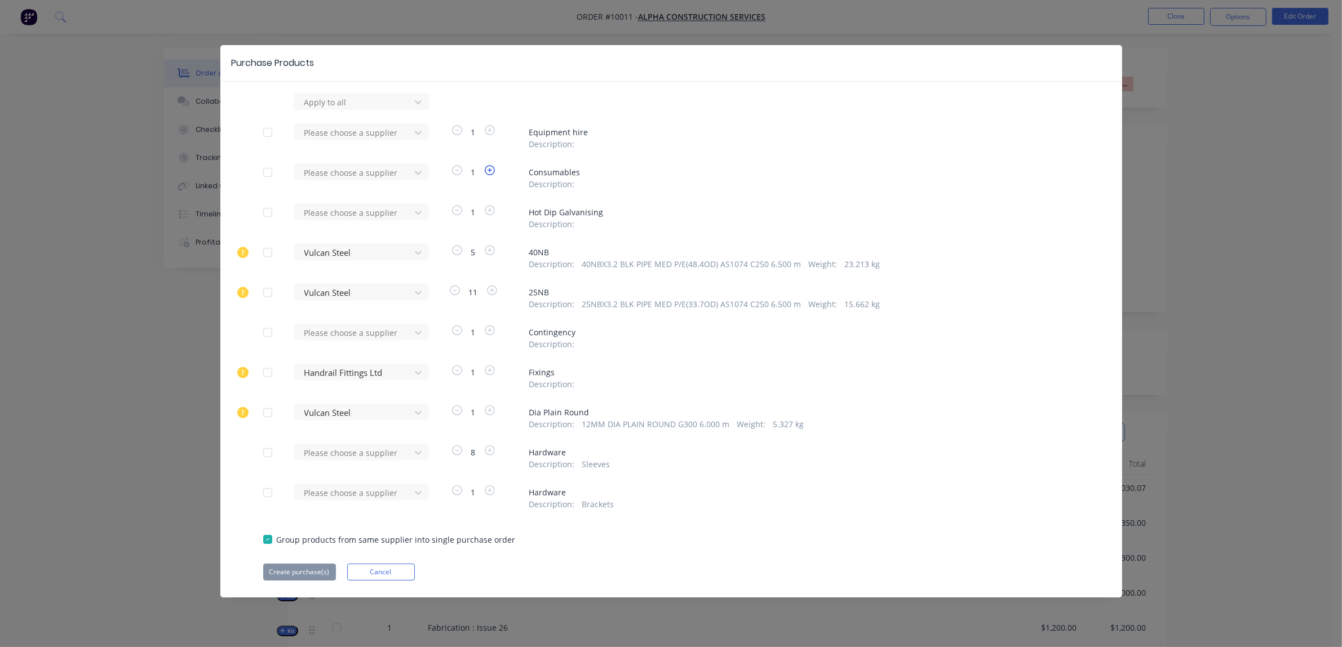
click at [492, 171] on icon "button" at bounding box center [490, 170] width 10 height 10
click at [418, 176] on icon at bounding box center [418, 172] width 11 height 11
type input "steel"
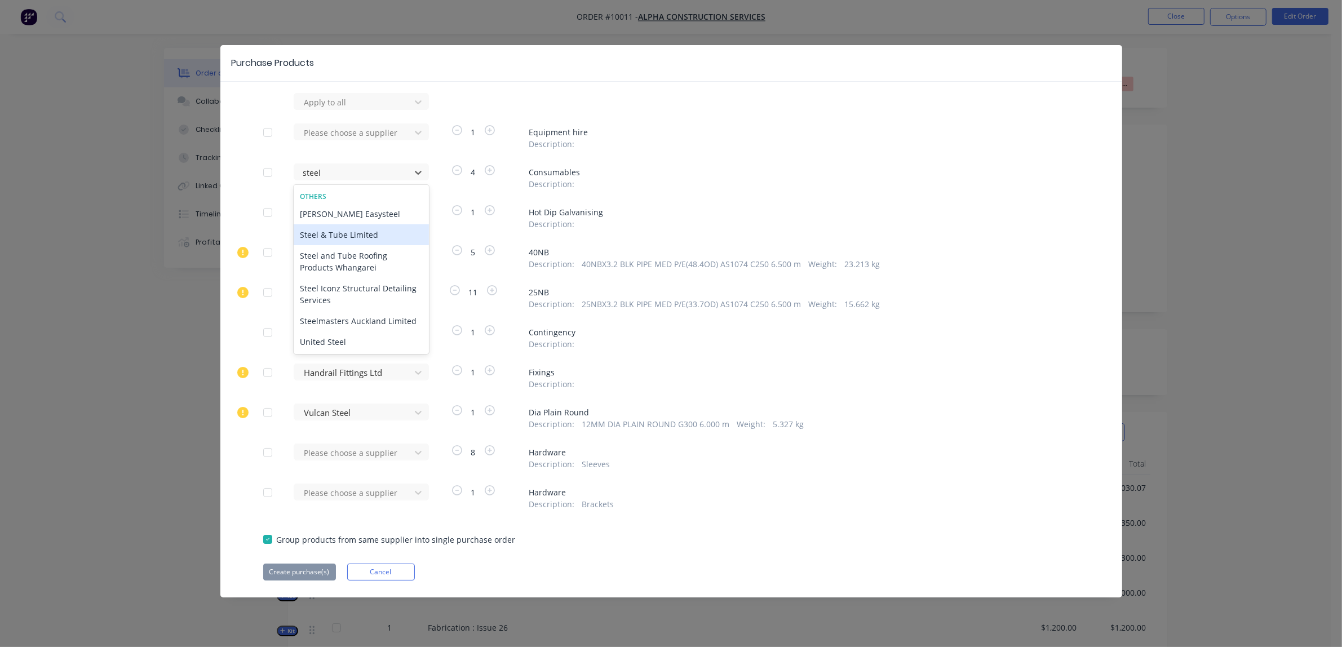
click at [362, 237] on div "Steel & Tube Limited" at bounding box center [361, 234] width 135 height 21
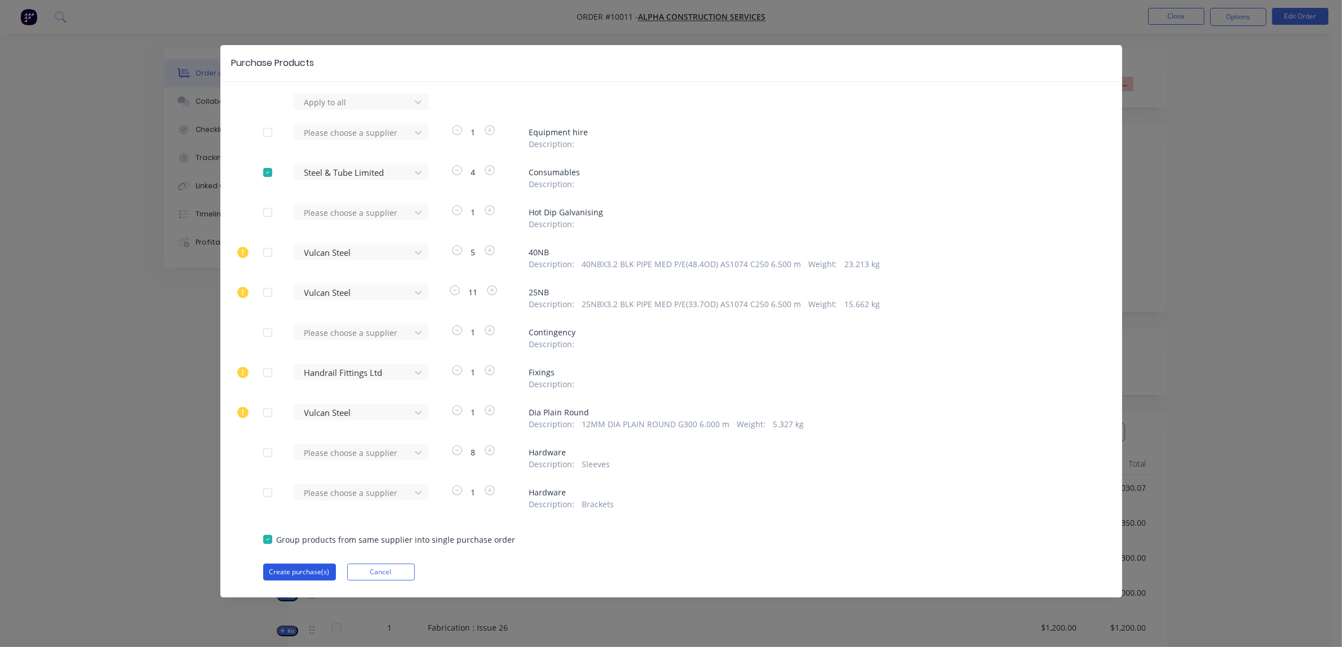
click at [308, 573] on button "Create purchase(s)" at bounding box center [299, 572] width 73 height 17
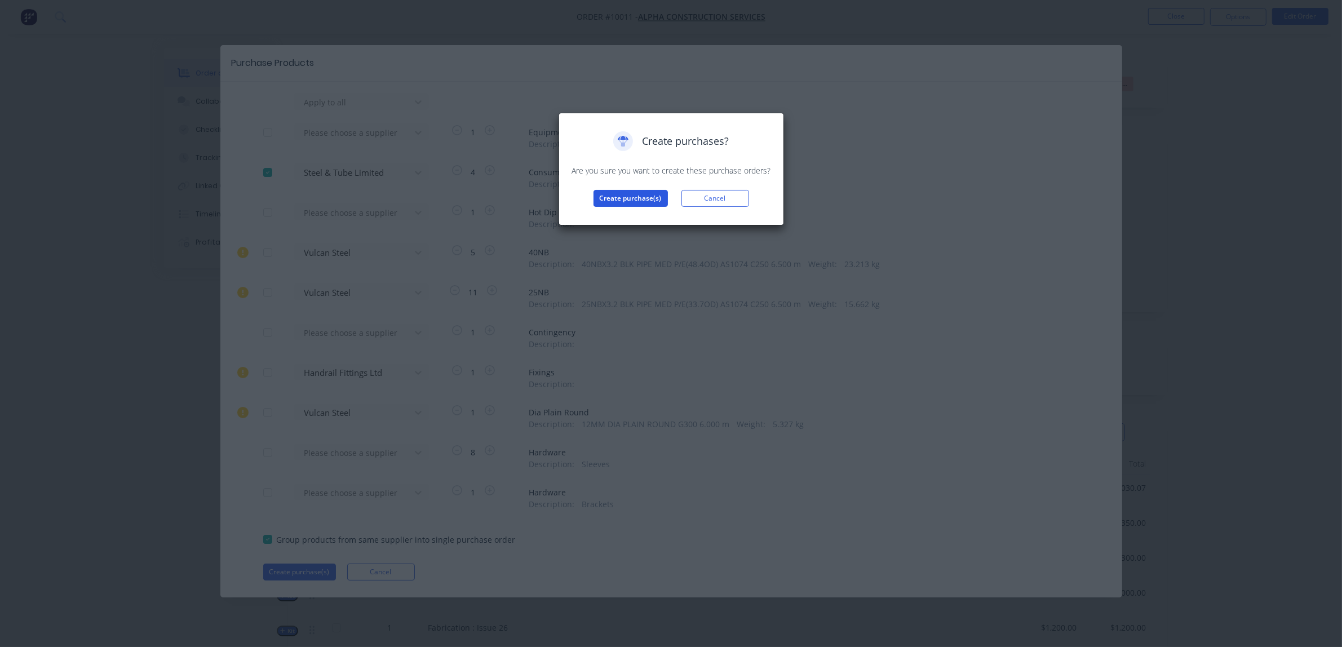
click at [633, 204] on button "Create purchase(s)" at bounding box center [631, 198] width 74 height 17
click at [631, 215] on button "View purchase(s)" at bounding box center [631, 216] width 68 height 17
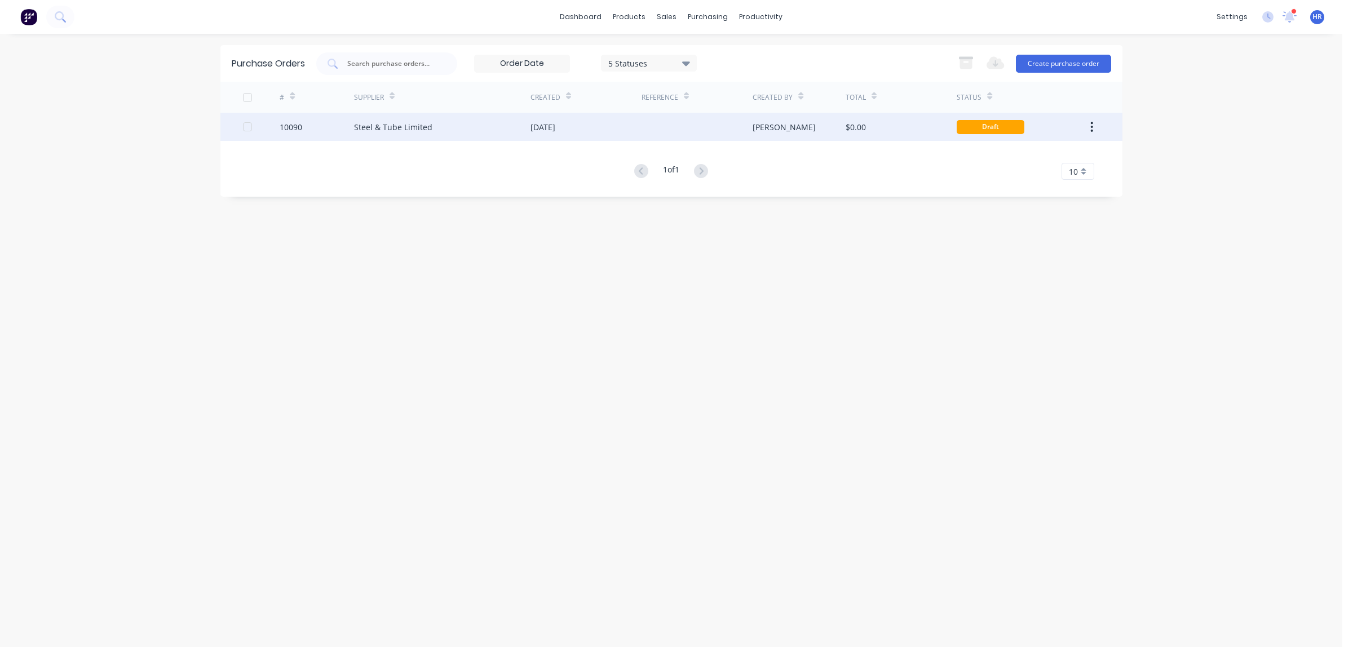
click at [407, 134] on div "Steel & Tube Limited" at bounding box center [442, 127] width 176 height 28
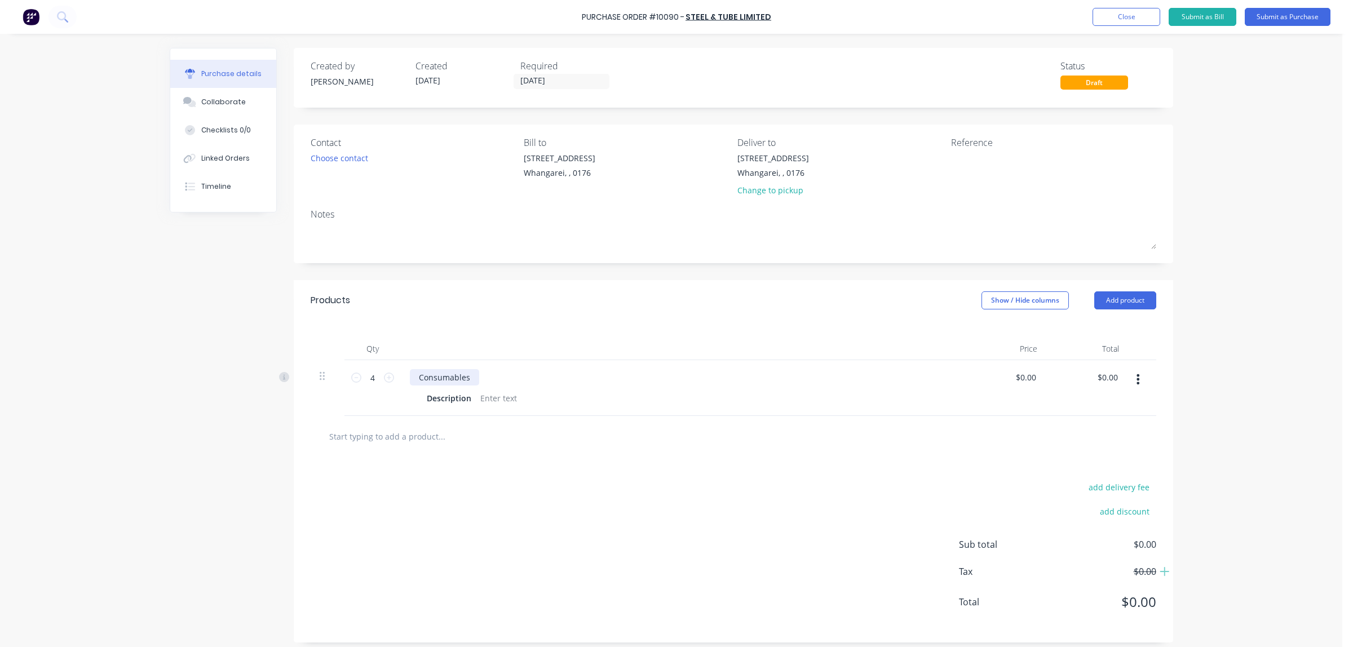
click at [464, 375] on div "Consumables" at bounding box center [444, 377] width 69 height 16
drag, startPoint x: 464, startPoint y: 375, endPoint x: 413, endPoint y: 372, distance: 51.4
click at [413, 372] on div "Consumables" at bounding box center [444, 377] width 69 height 16
click at [520, 400] on div "Description" at bounding box center [680, 398] width 516 height 16
click at [532, 489] on div "add delivery fee add discount Sub total $0.00 Tax $0.00 Total $0.00" at bounding box center [733, 549] width 879 height 185
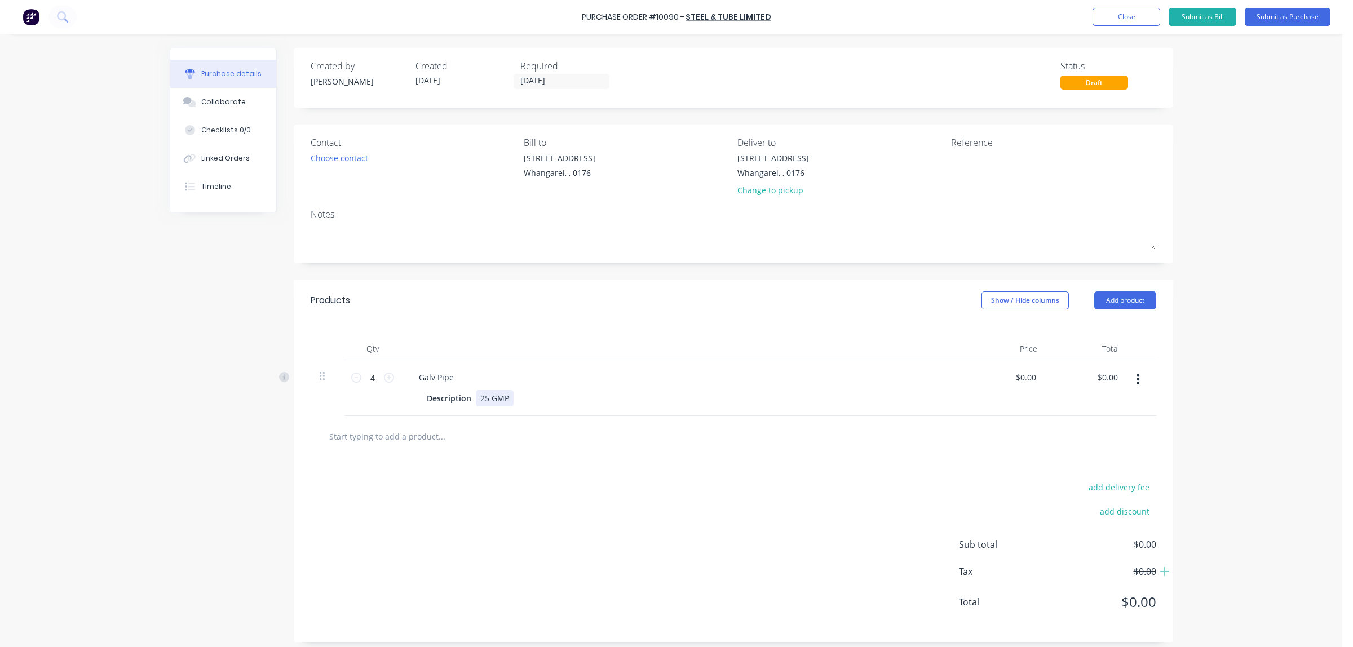
click at [483, 399] on div "25 GMP" at bounding box center [495, 398] width 38 height 16
click at [536, 395] on div "Description 25nb GMP" at bounding box center [680, 398] width 516 height 16
click at [1114, 492] on button "add delivery fee" at bounding box center [1119, 487] width 74 height 15
type input "$40.00"
click at [897, 523] on div "Delivery fee $40.00 add discount Sub total $0.00 Tax $0.00 Total $0.00" at bounding box center [733, 551] width 879 height 188
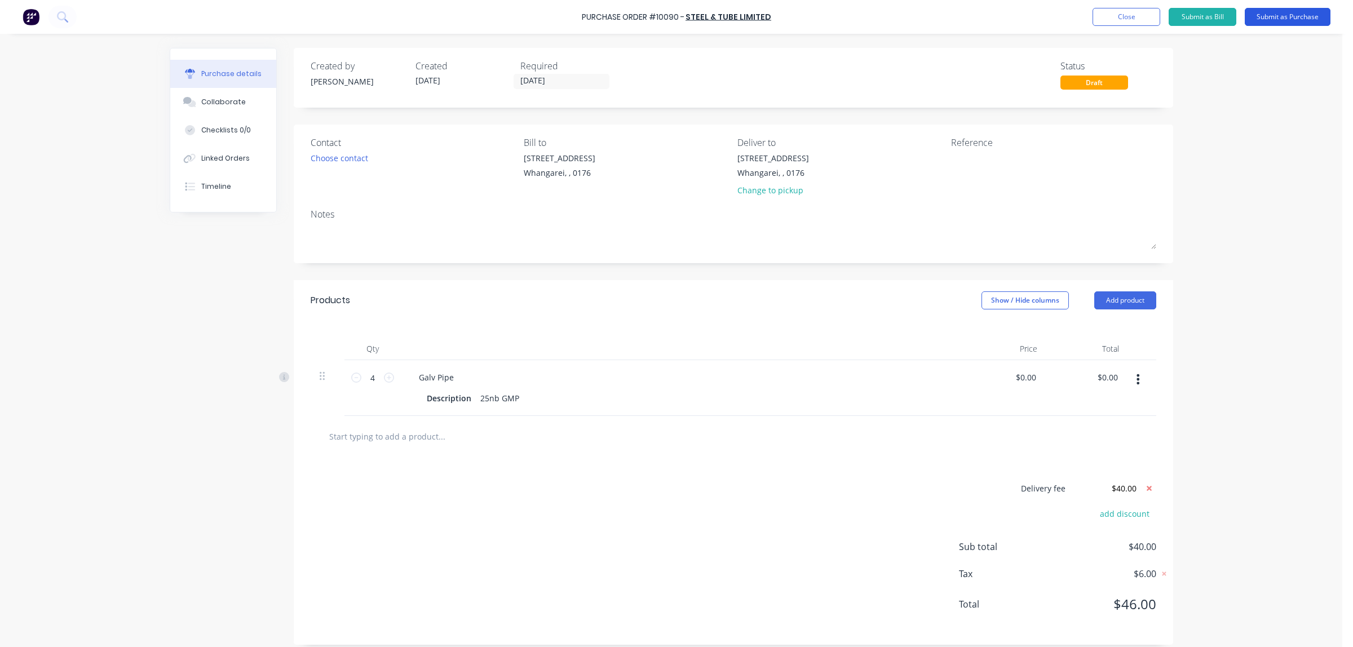
click at [1273, 16] on button "Submit as Purchase" at bounding box center [1288, 17] width 86 height 18
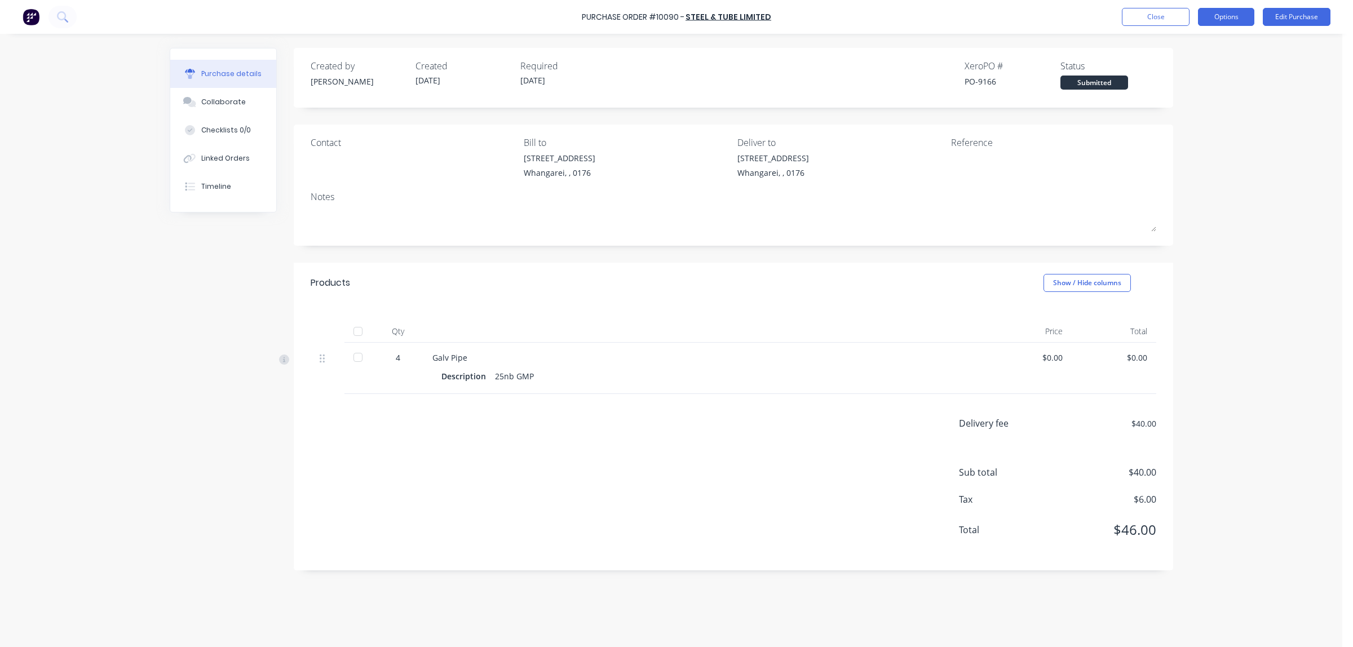
click at [1213, 17] on button "Options" at bounding box center [1226, 17] width 56 height 18
click at [1165, 45] on div "Print / Email" at bounding box center [1200, 46] width 87 height 16
click at [1171, 89] on div "Without pricing" at bounding box center [1200, 91] width 87 height 16
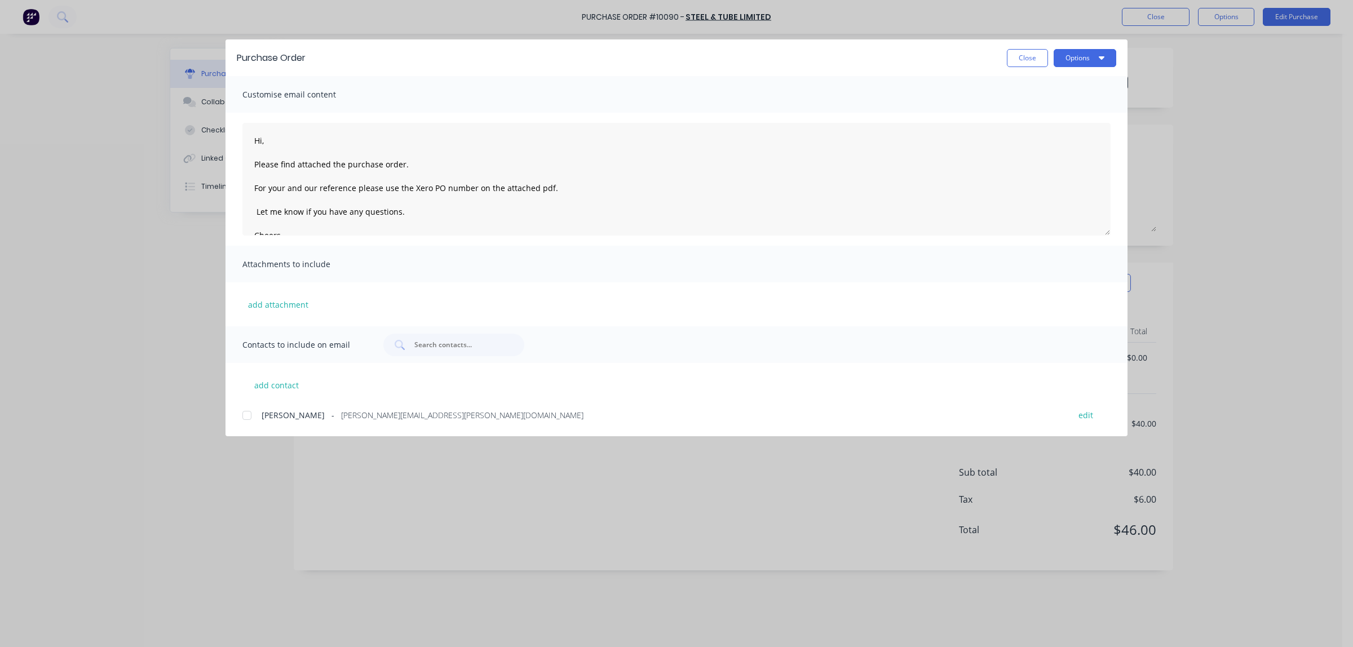
click at [249, 418] on div at bounding box center [247, 415] width 23 height 23
click at [266, 141] on textarea "Hi, Please find attached the purchase order. For your and our reference please …" at bounding box center [676, 179] width 868 height 113
click at [258, 213] on textarea "Hi [PERSON_NAME], Please find attached the purchase order. For your and our ref…" at bounding box center [676, 179] width 868 height 113
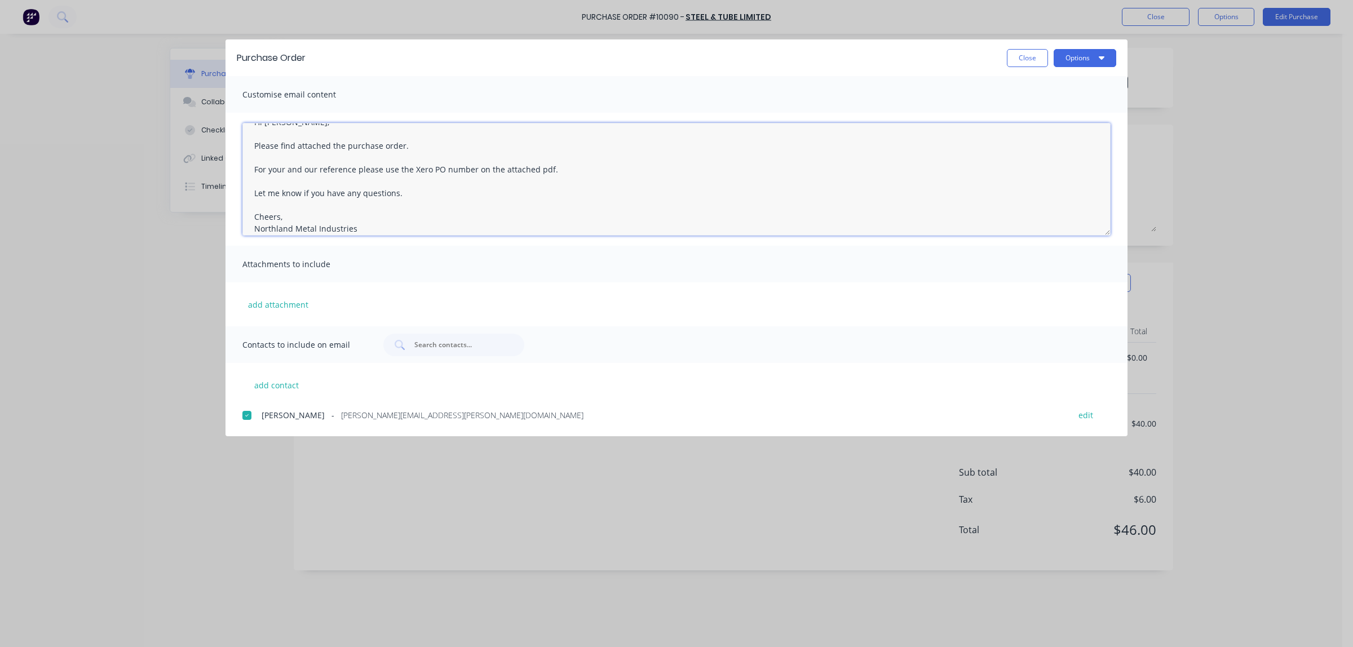
scroll to position [29, 0]
click at [278, 206] on textarea "Hi [PERSON_NAME], Please find attached the purchase order. For your and our ref…" at bounding box center [676, 179] width 868 height 113
click at [305, 209] on textarea "Hi [PERSON_NAME], Please find attached the purchase order. For your and our ref…" at bounding box center [676, 179] width 868 height 113
type textarea "Hi [PERSON_NAME], Please find attached the purchase order. For your and our ref…"
click at [1092, 58] on button "Options" at bounding box center [1085, 58] width 63 height 18
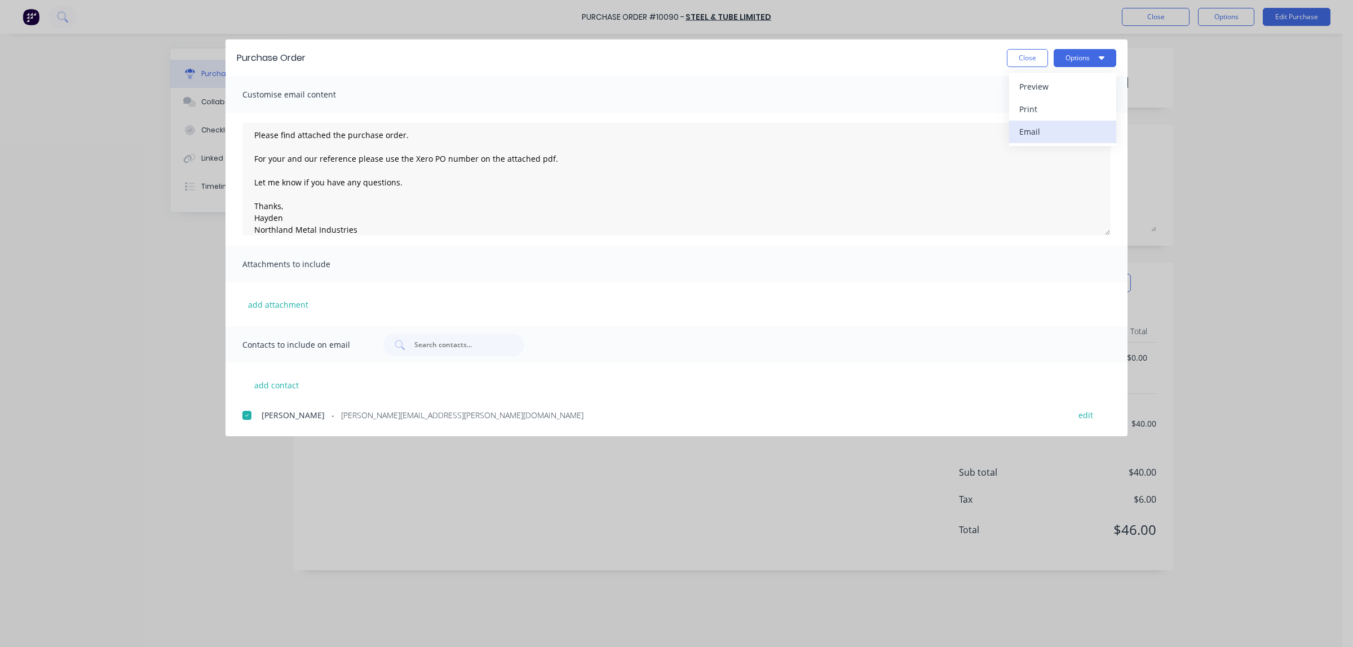
click at [1045, 131] on div "Email" at bounding box center [1062, 131] width 87 height 16
click at [1023, 56] on button "Close" at bounding box center [1027, 58] width 41 height 18
